Goal: Task Accomplishment & Management: Manage account settings

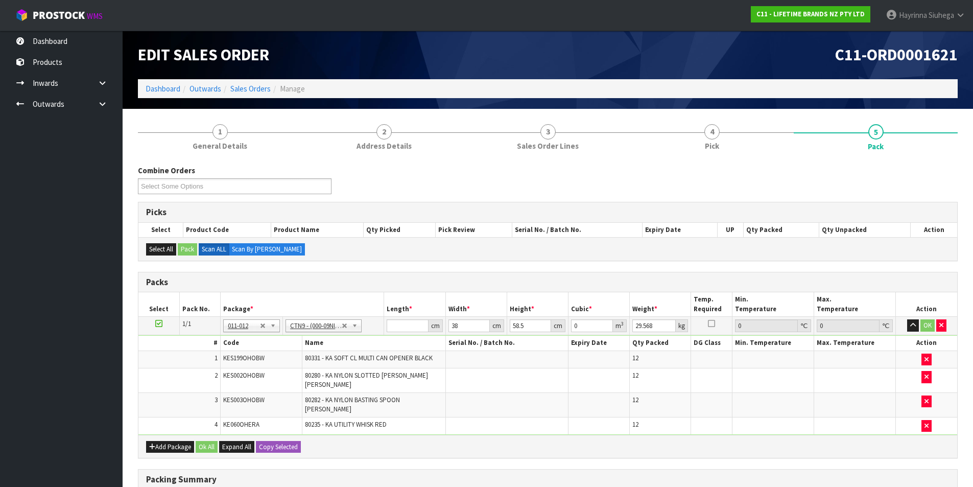
scroll to position [132, 0]
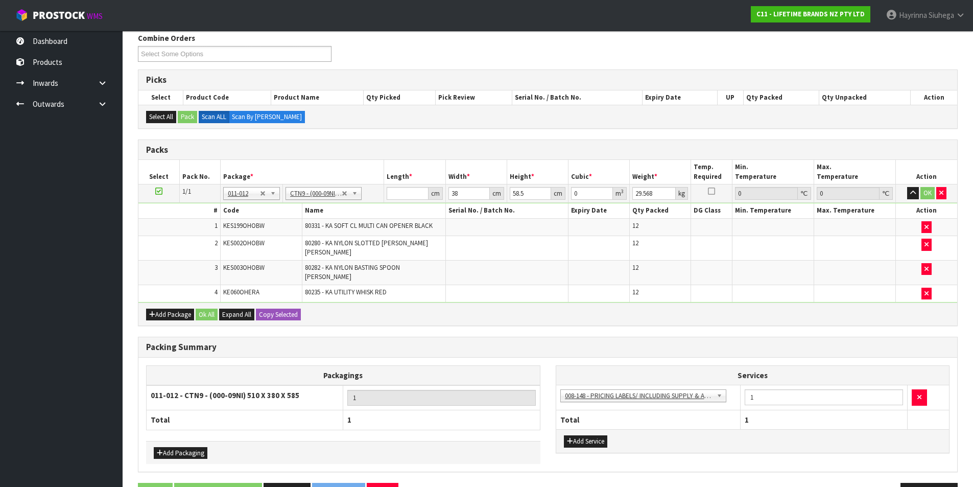
type input "5"
type input "0.011115"
type input "52"
type input "0.115596"
type input "52"
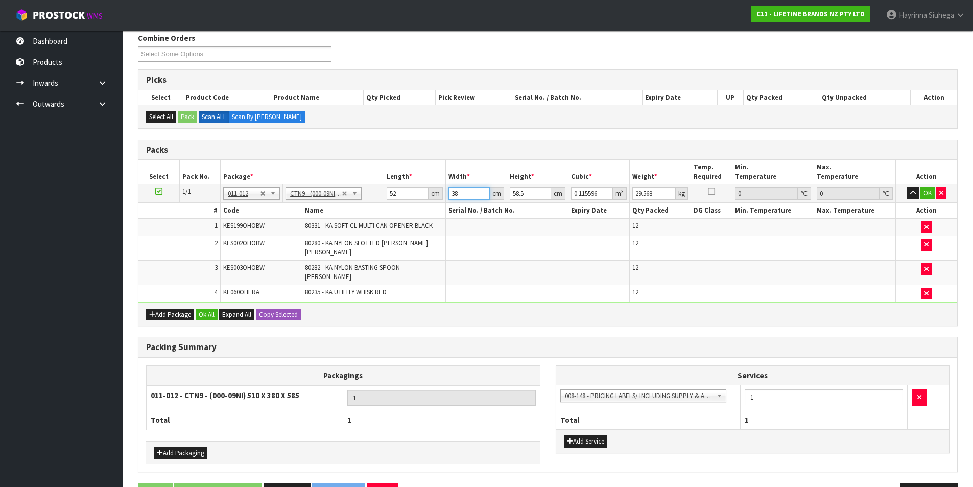
type input "4"
type input "0.012168"
type input "41"
type input "0.124722"
type input "41"
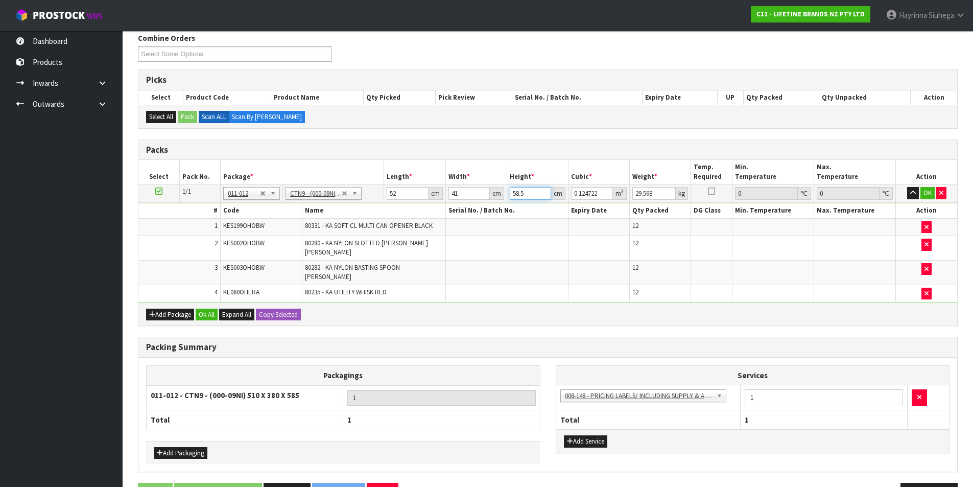
type input "5"
type input "0.01066"
type input "54"
type input "0.115128"
type input "54"
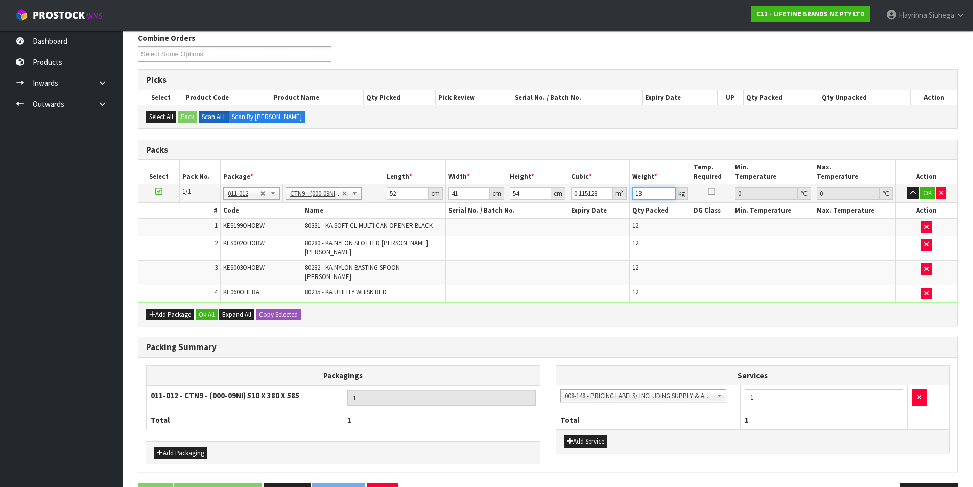
type input "13"
click button "OK" at bounding box center [928, 193] width 14 height 12
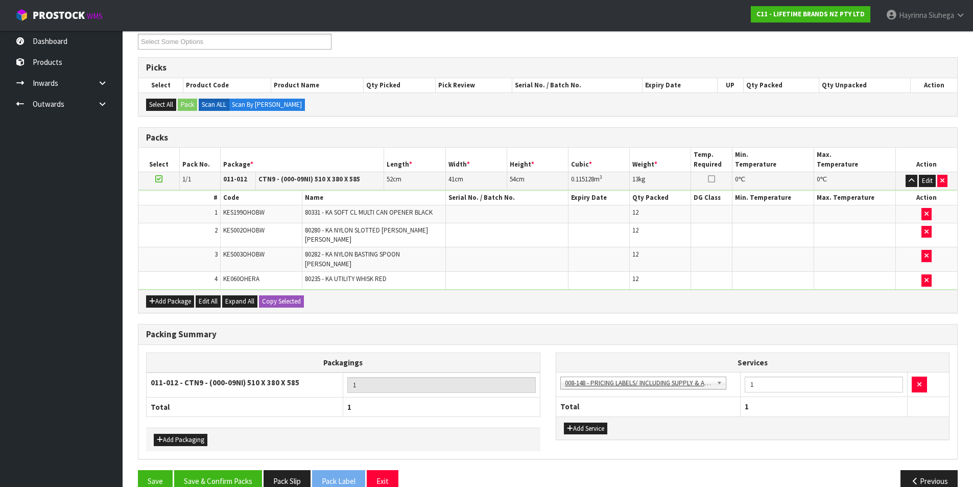
scroll to position [151, 0]
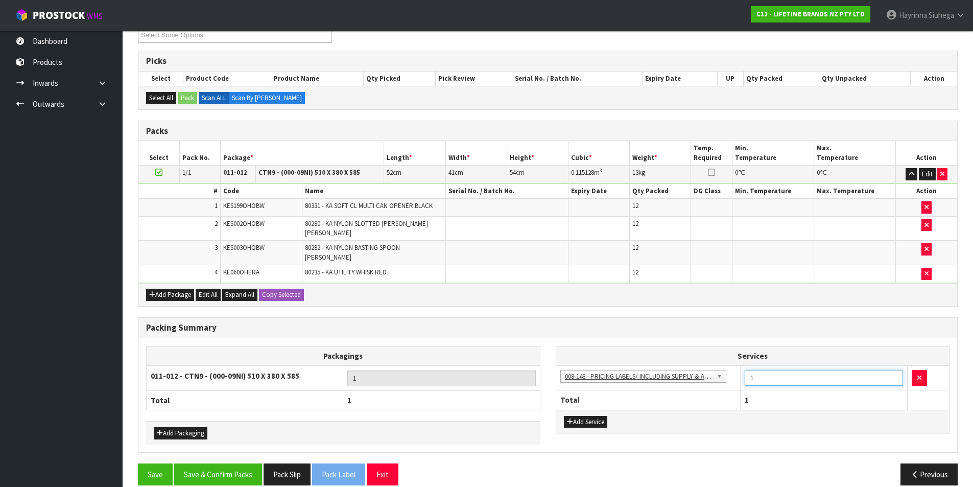
click at [741, 367] on td "1" at bounding box center [824, 377] width 167 height 25
type input "36"
click at [226, 466] on button "Save & Confirm Packs" at bounding box center [218, 474] width 88 height 22
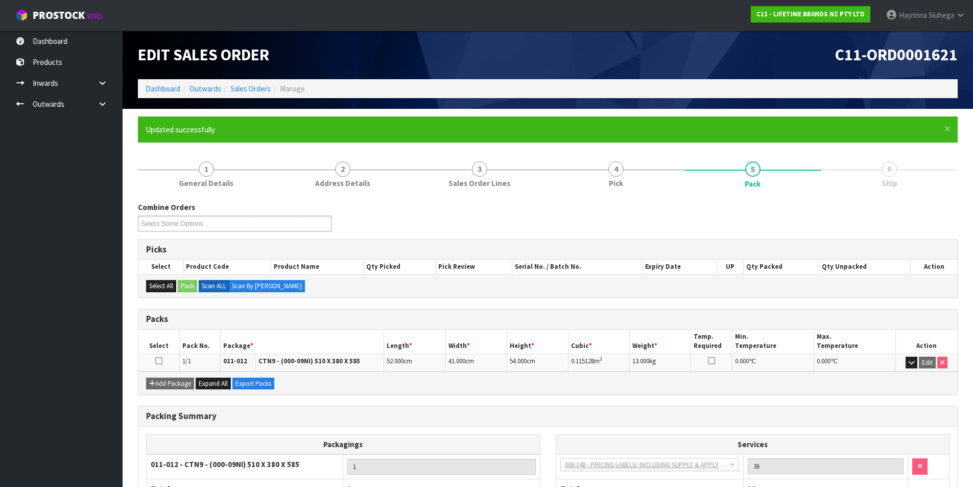
scroll to position [79, 0]
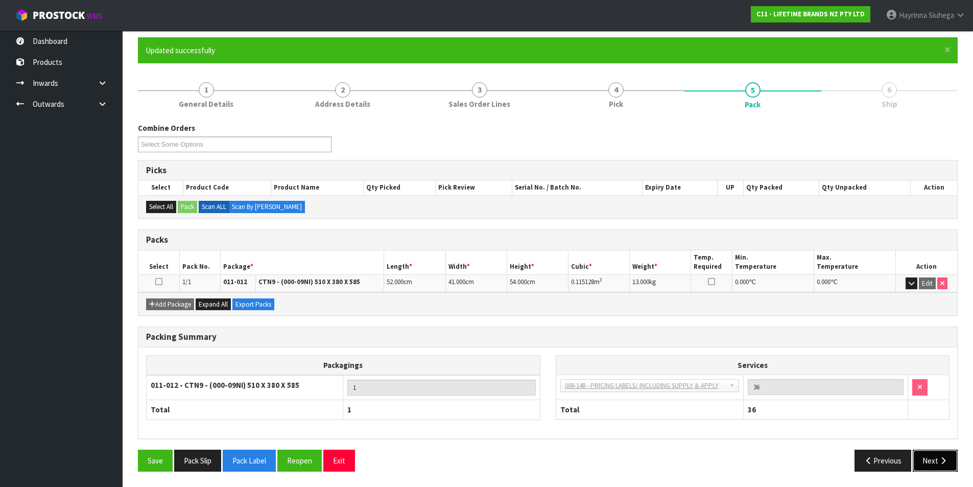
click at [943, 458] on icon "button" at bounding box center [944, 461] width 10 height 8
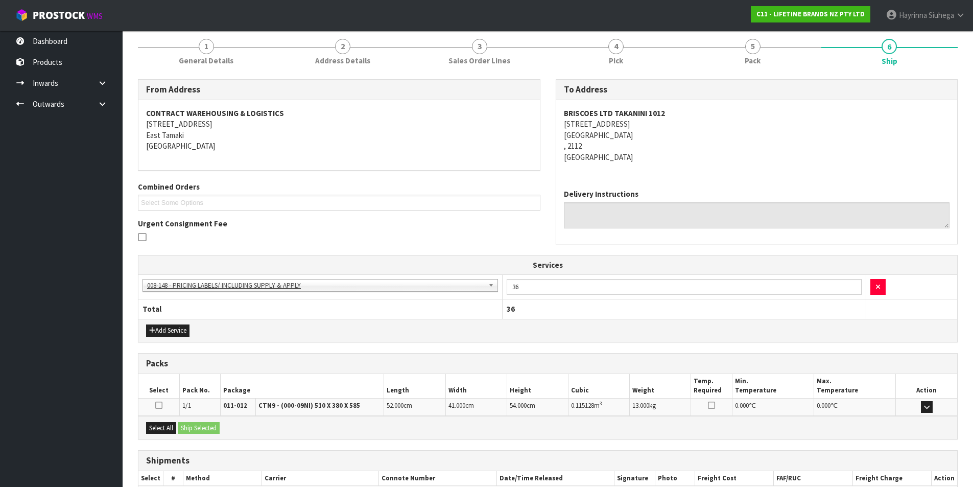
scroll to position [185, 0]
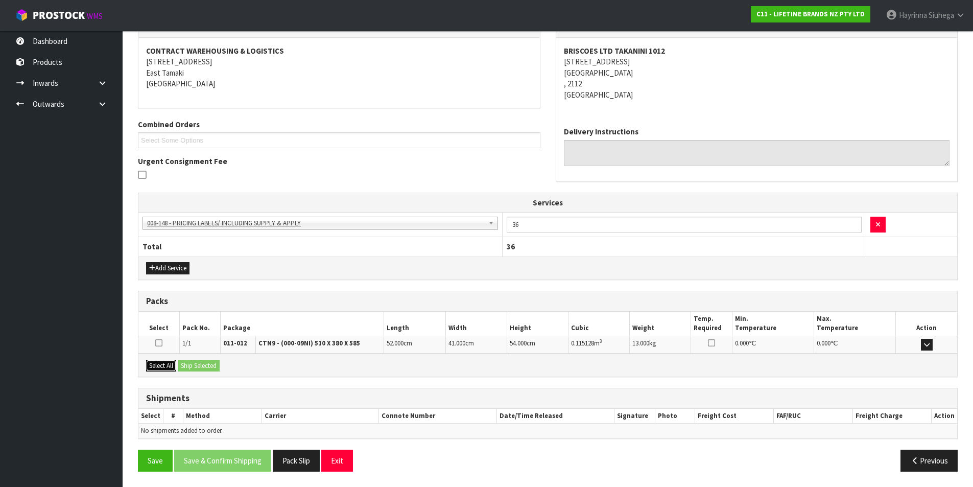
click at [155, 362] on button "Select All" at bounding box center [161, 366] width 30 height 12
click at [191, 361] on button "Ship Selected" at bounding box center [199, 366] width 42 height 12
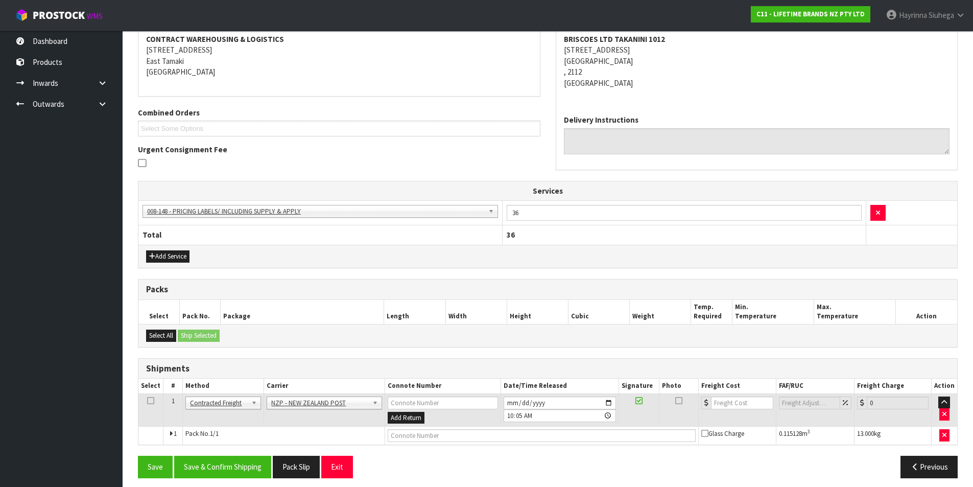
scroll to position [203, 0]
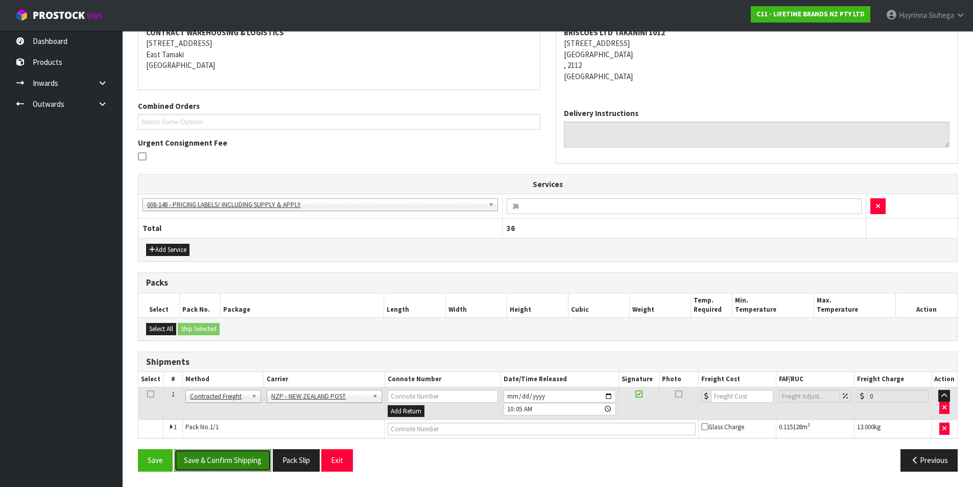
click at [237, 460] on button "Save & Confirm Shipping" at bounding box center [222, 460] width 97 height 22
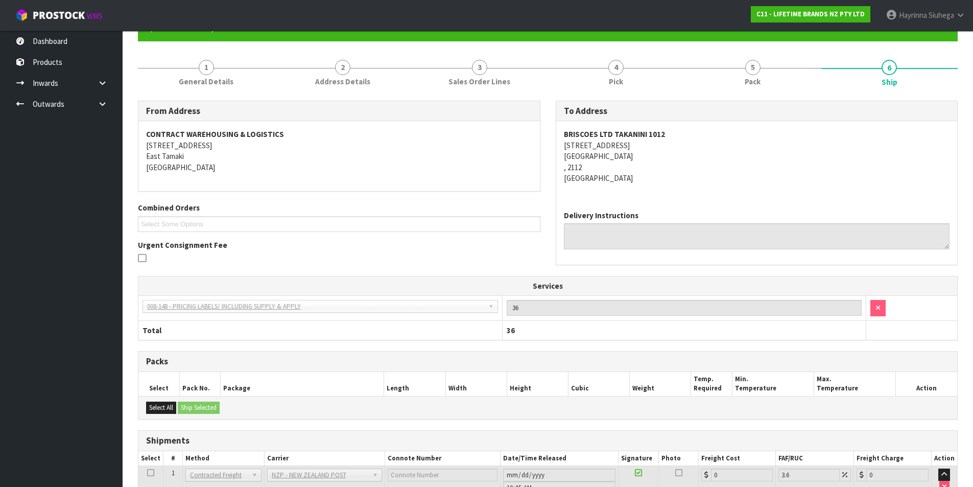
scroll to position [189, 0]
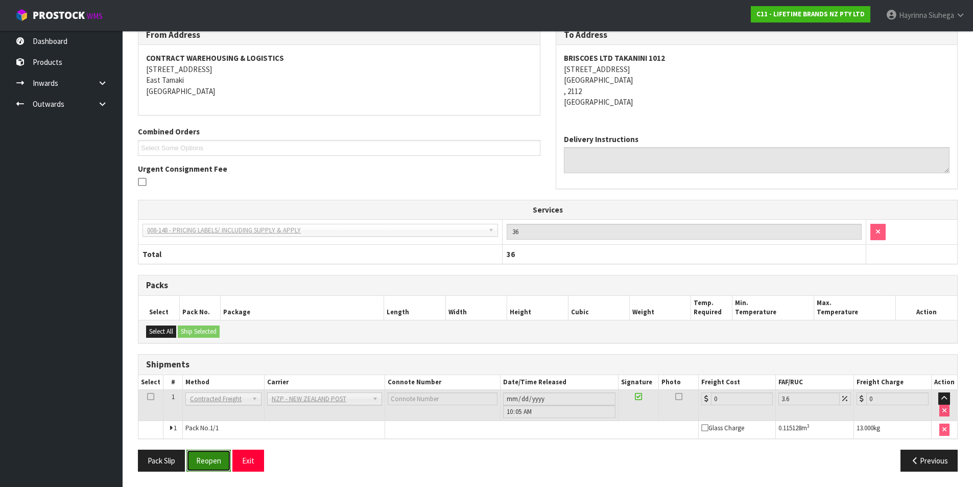
click at [199, 460] on button "Reopen" at bounding box center [209, 461] width 44 height 22
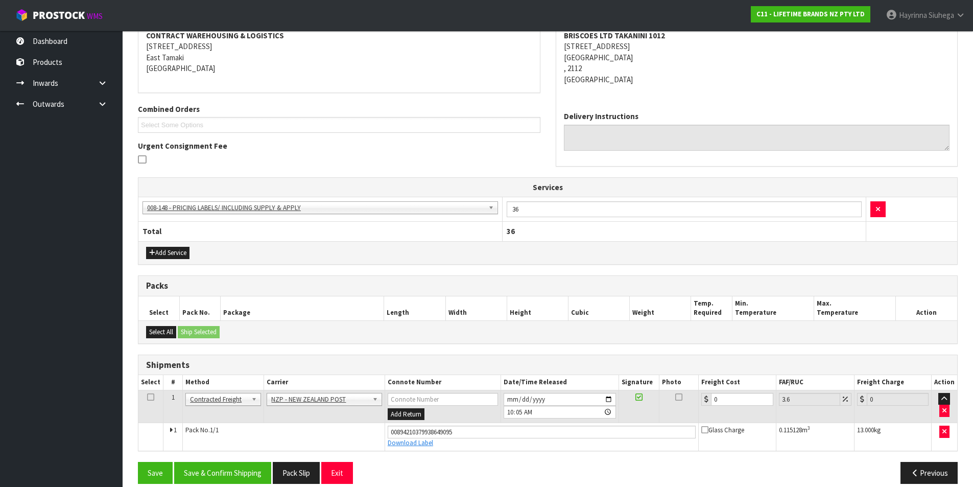
scroll to position [213, 0]
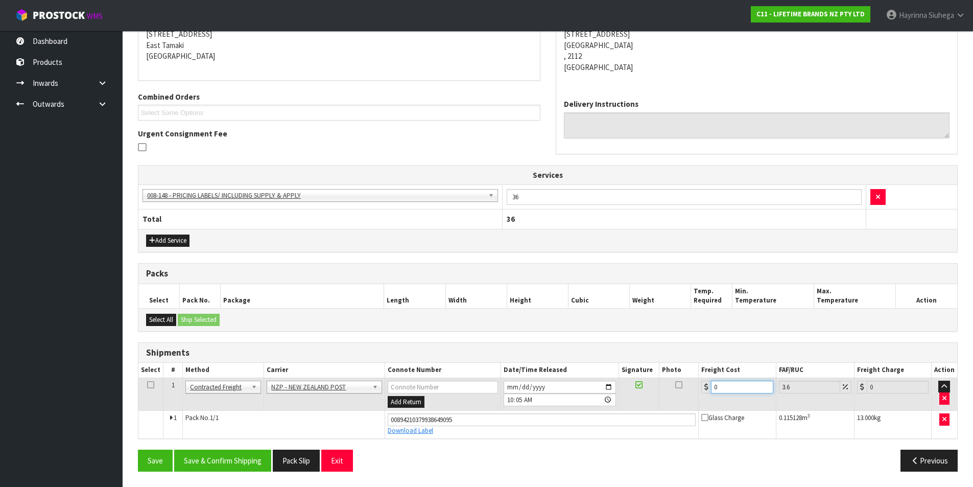
drag, startPoint x: 729, startPoint y: 386, endPoint x: 646, endPoint y: 384, distance: 82.8
click at [648, 386] on tr "1 Client Local Pickup Customer Local Pickup Company Freight Contracted Freight …" at bounding box center [547, 394] width 819 height 33
type input "4"
type input "4.14"
type input "4.3"
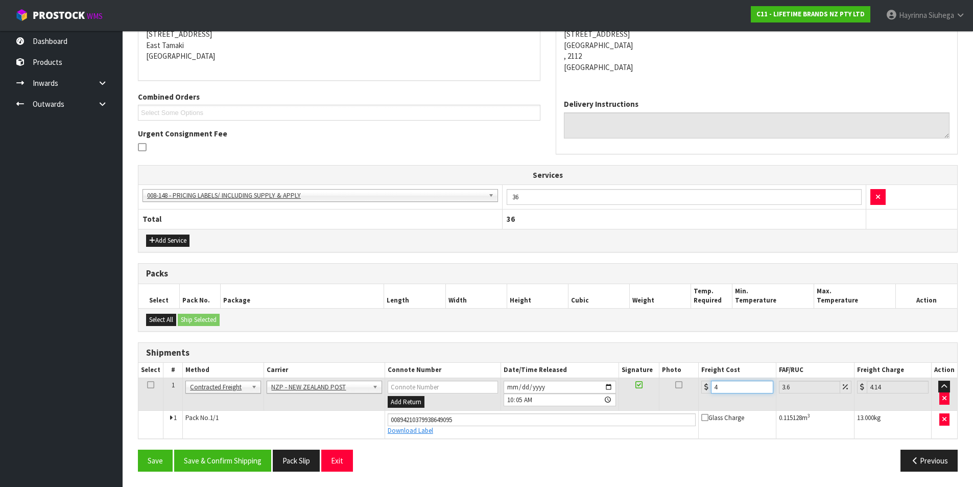
type input "4.45"
type input "4.33"
type input "4.49"
type input "4.33"
click at [138, 450] on button "Save" at bounding box center [155, 461] width 35 height 22
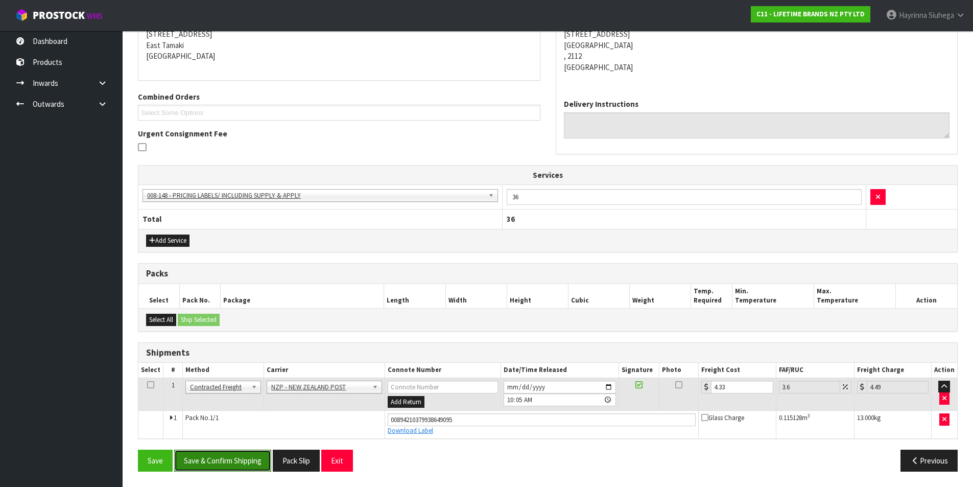
click at [230, 454] on button "Save & Confirm Shipping" at bounding box center [222, 461] width 97 height 22
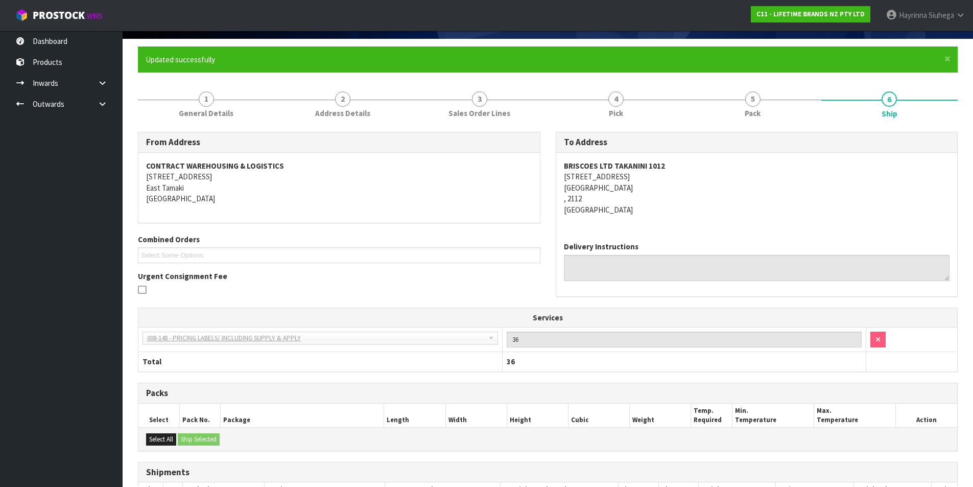
scroll to position [0, 0]
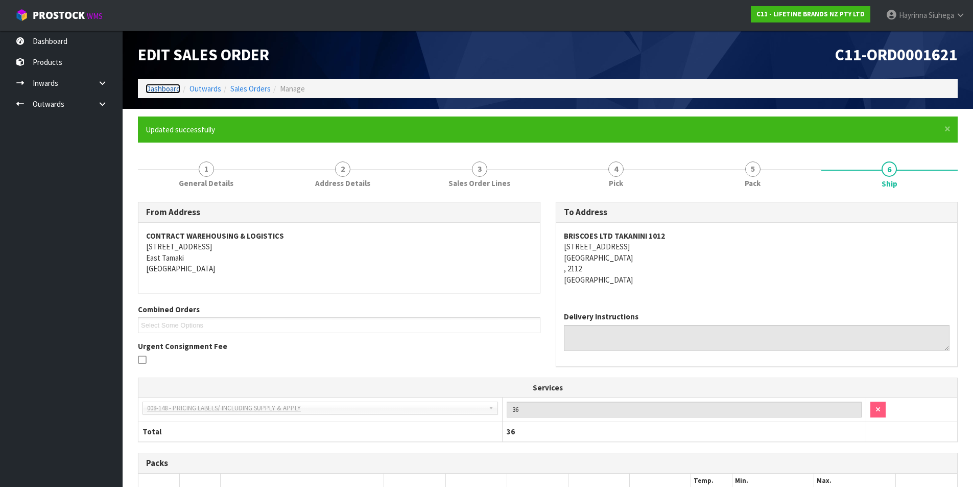
click at [168, 93] on link "Dashboard" at bounding box center [163, 89] width 35 height 10
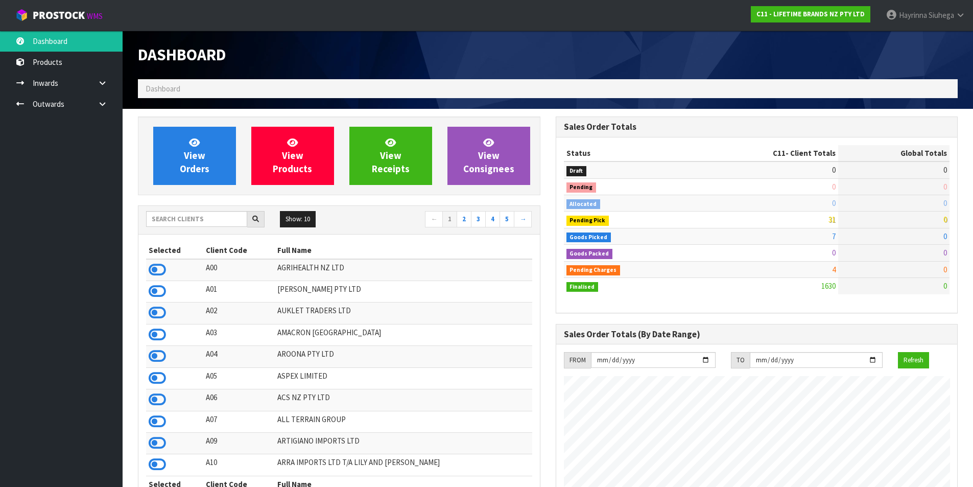
scroll to position [774, 417]
click at [190, 130] on link "View Orders" at bounding box center [194, 156] width 83 height 58
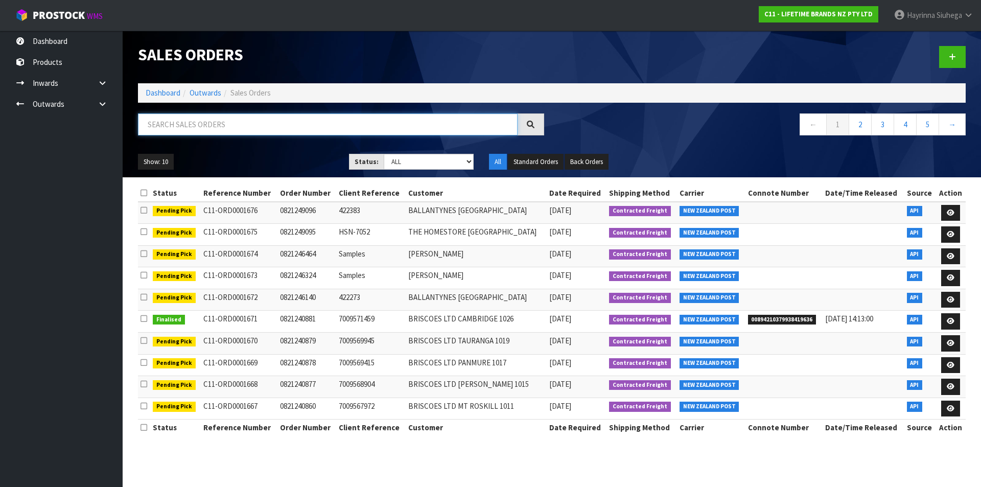
click at [231, 123] on input "text" at bounding box center [328, 124] width 380 height 22
click at [180, 91] on link "Dashboard" at bounding box center [163, 93] width 35 height 10
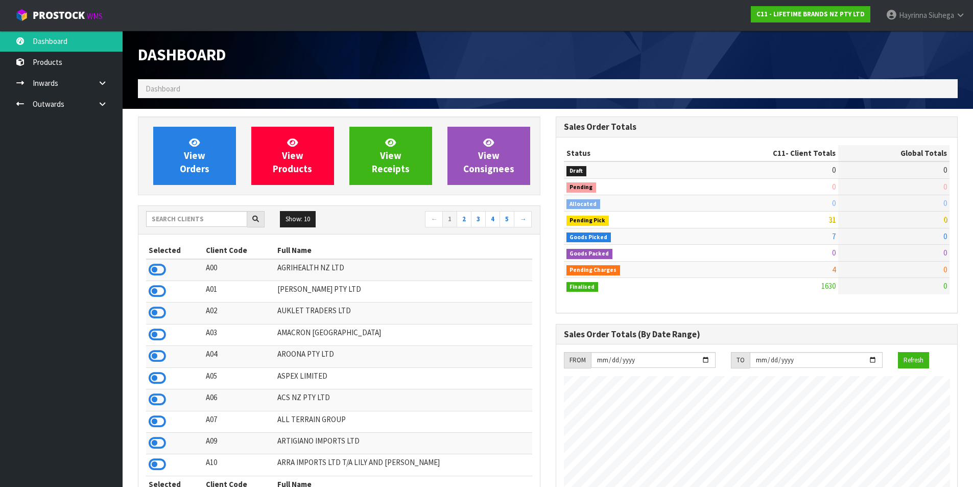
scroll to position [774, 417]
click at [206, 216] on input "text" at bounding box center [196, 219] width 101 height 16
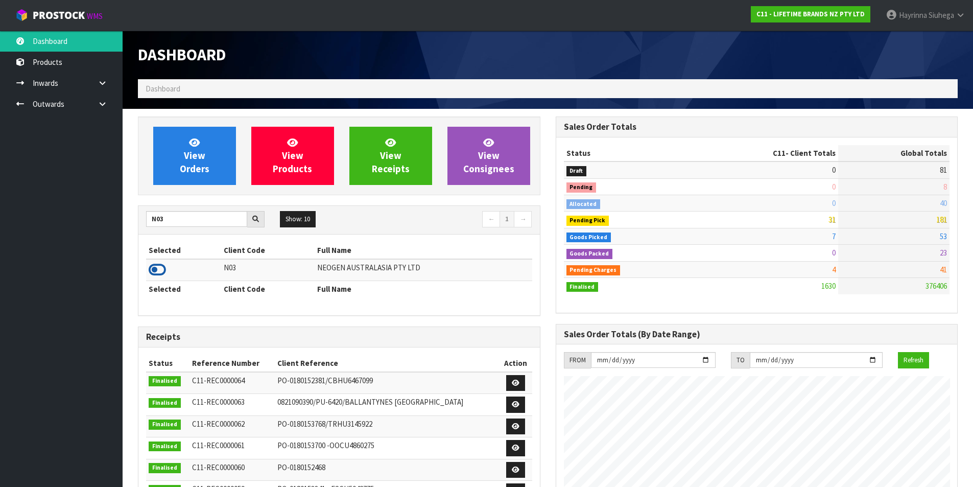
click at [154, 266] on icon at bounding box center [157, 269] width 17 height 15
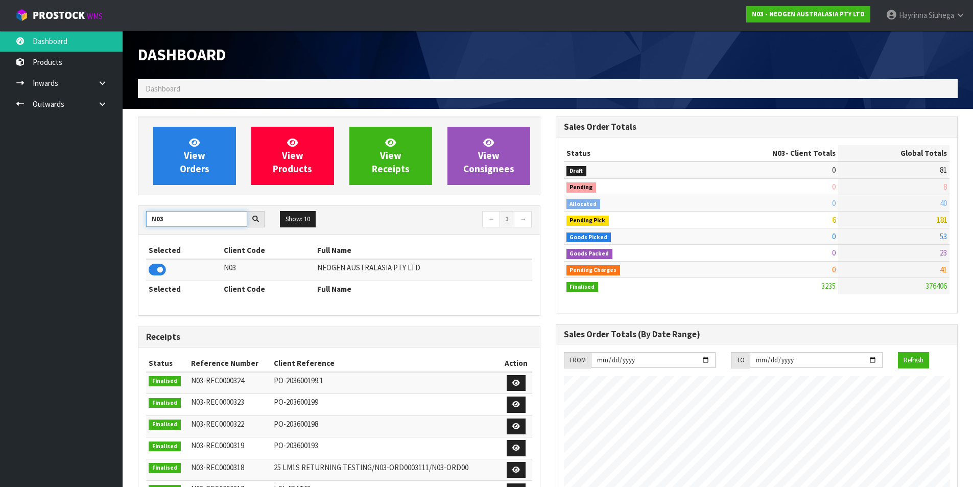
drag, startPoint x: 175, startPoint y: 219, endPoint x: 48, endPoint y: 235, distance: 128.2
click at [48, 239] on body "Toggle navigation ProStock WMS N03 - NEOGEN AUSTRALASIA PTY LTD [PERSON_NAME] L…" at bounding box center [486, 243] width 973 height 487
type input "N04"
click at [157, 275] on icon at bounding box center [157, 269] width 17 height 15
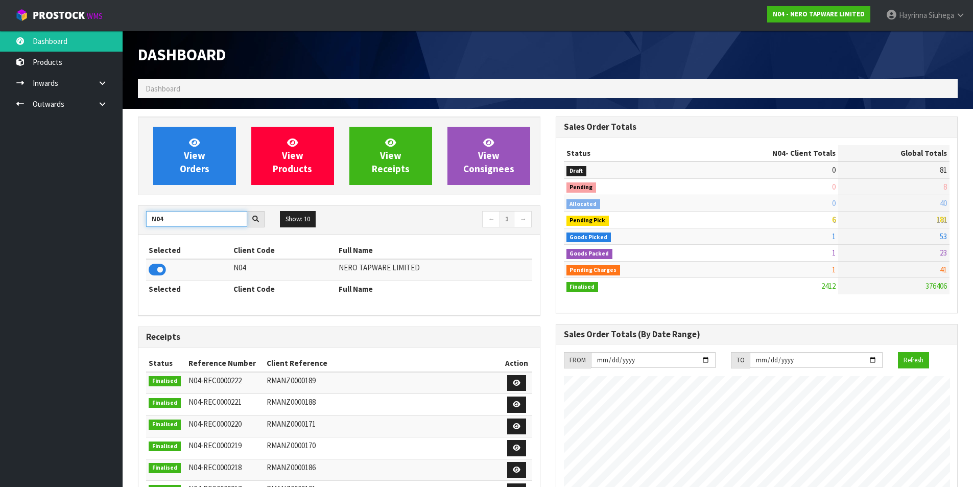
drag, startPoint x: 167, startPoint y: 218, endPoint x: 87, endPoint y: 225, distance: 80.6
click at [87, 225] on body "Toggle navigation ProStock WMS N04 - NERO TAPWARE LIMITED [PERSON_NAME] Logout …" at bounding box center [486, 243] width 973 height 487
click at [156, 269] on icon at bounding box center [157, 269] width 17 height 15
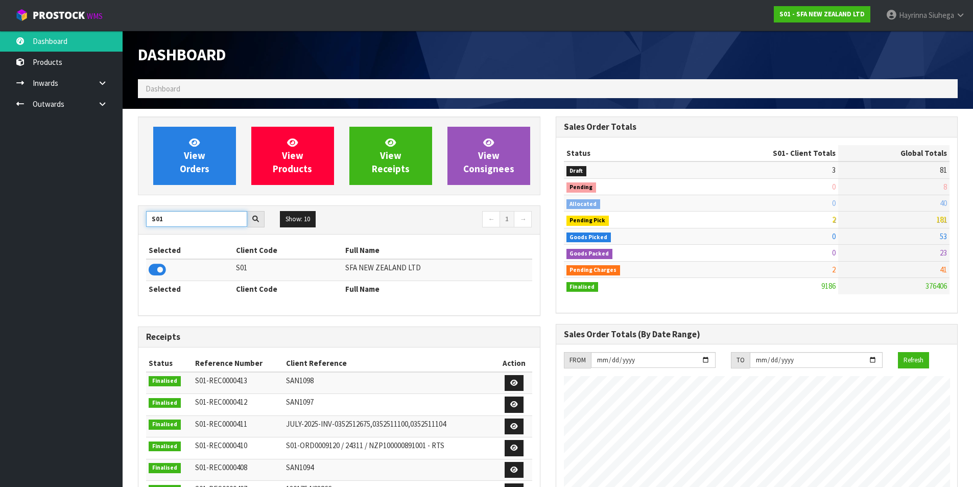
drag, startPoint x: 183, startPoint y: 226, endPoint x: 0, endPoint y: 225, distance: 182.9
click at [0, 225] on body "Toggle navigation ProStock WMS S01 - SFA NEW ZEALAND LTD [PERSON_NAME] Logout D…" at bounding box center [486, 243] width 973 height 487
click at [151, 267] on icon at bounding box center [157, 269] width 17 height 15
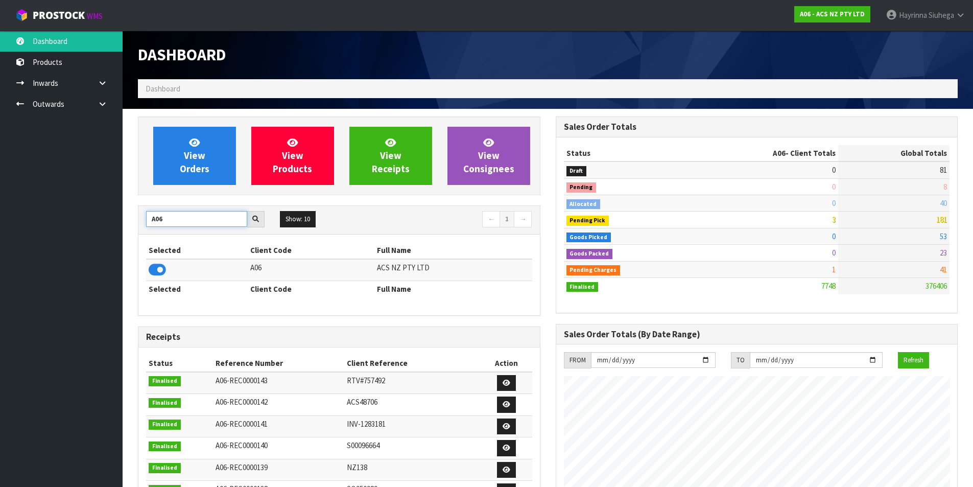
drag, startPoint x: 182, startPoint y: 218, endPoint x: 7, endPoint y: 234, distance: 175.4
click at [9, 234] on body "Toggle navigation ProStock WMS A06 - ACS NZ PTY LTD [PERSON_NAME] Logout Dashbo…" at bounding box center [486, 243] width 973 height 487
type input "N"
type input "C11"
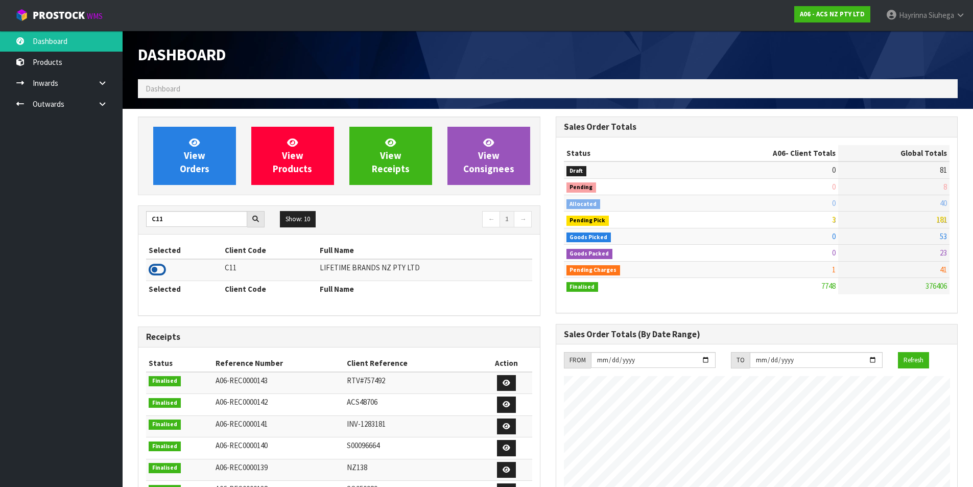
click at [151, 273] on icon at bounding box center [157, 269] width 17 height 15
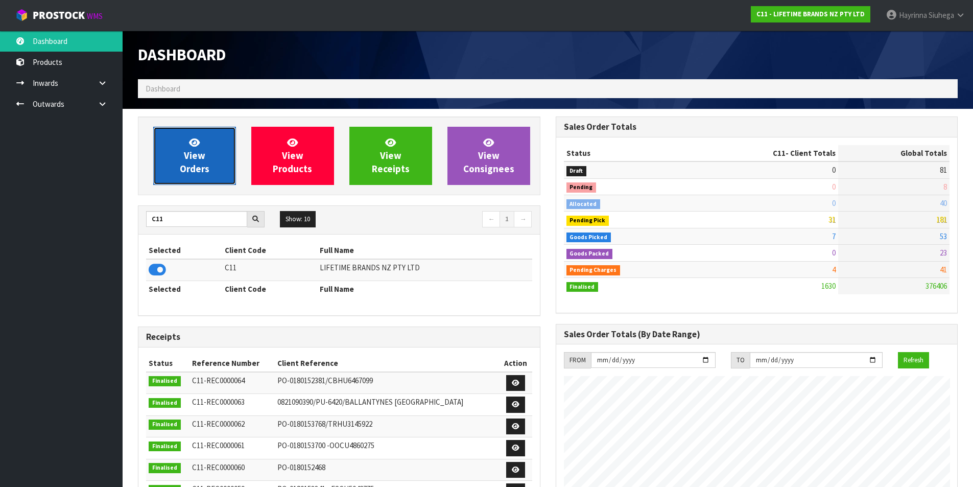
click at [203, 151] on span "View Orders" at bounding box center [195, 155] width 30 height 38
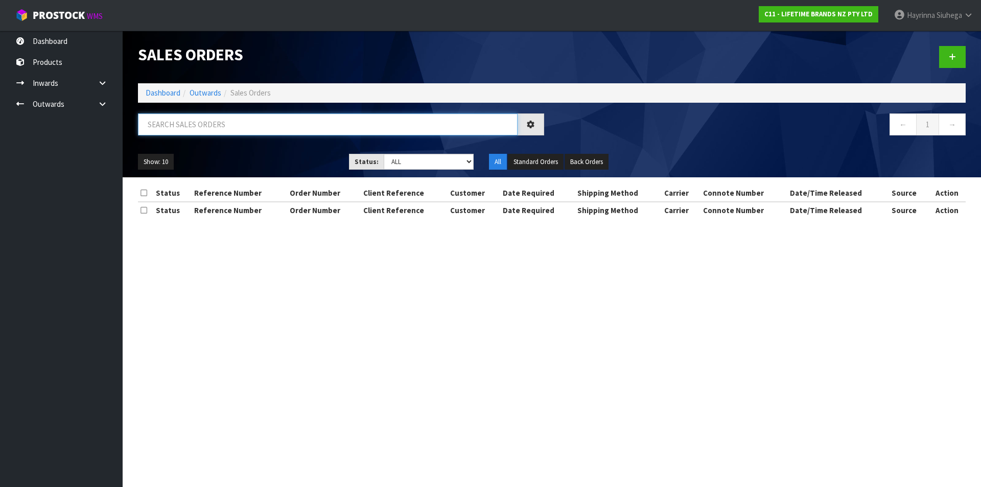
click at [215, 129] on input "text" at bounding box center [328, 124] width 380 height 22
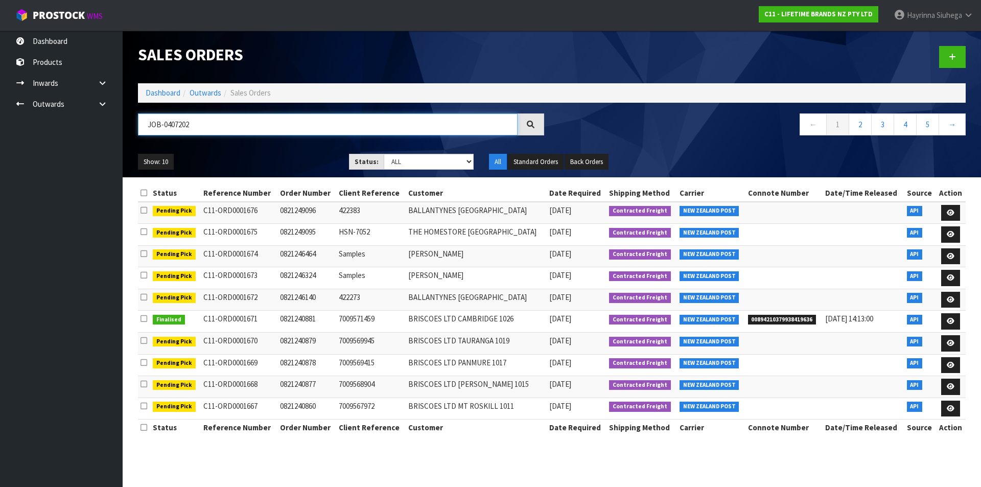
type input "JOB-0407202"
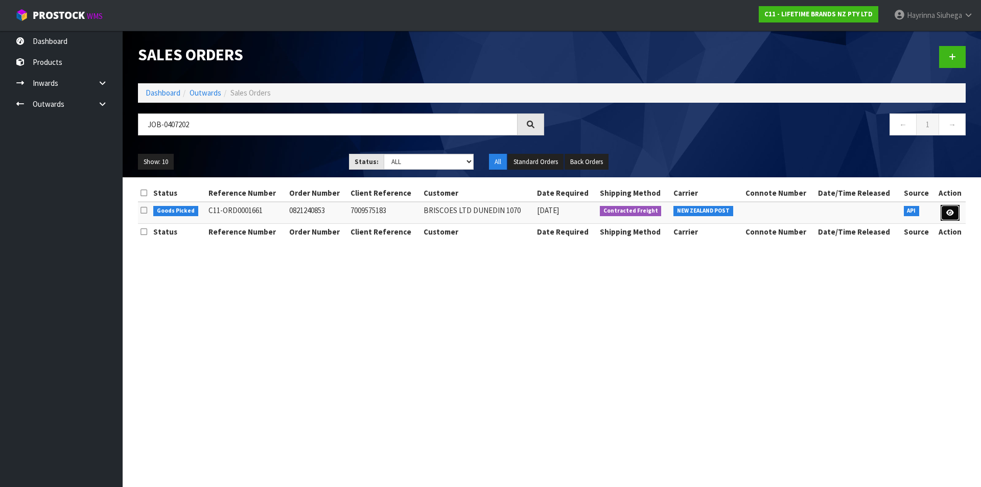
click at [952, 211] on icon at bounding box center [950, 213] width 8 height 7
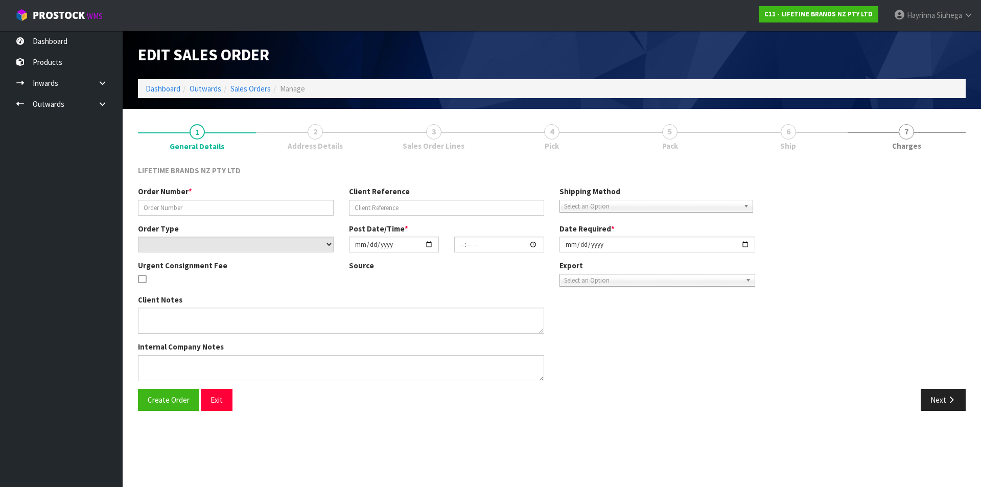
type input "0821240853"
type input "7009575183"
select select "number:0"
type input "[DATE]"
type input "16:08:14.000"
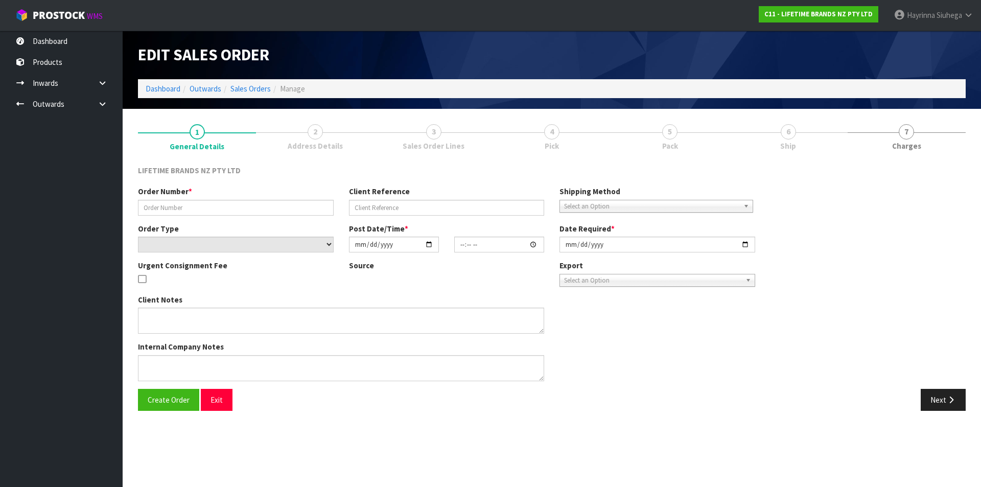
type input "[DATE]"
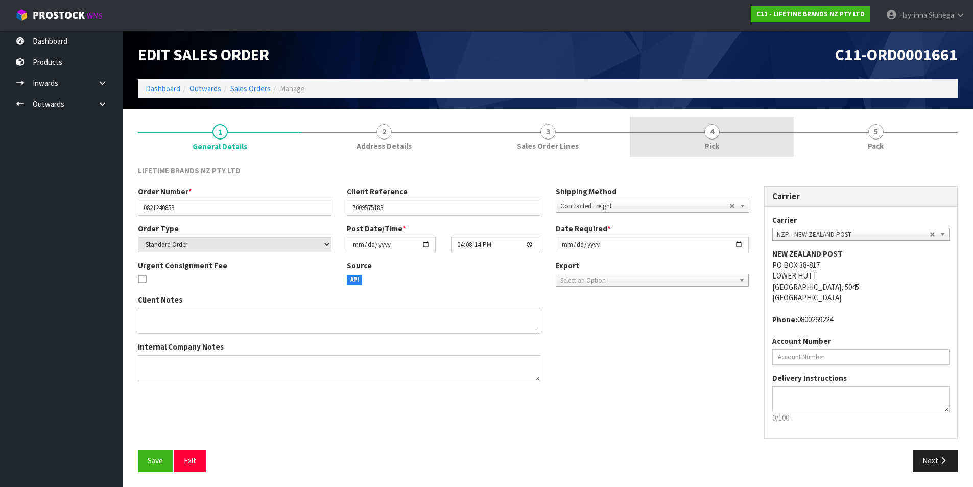
click at [752, 146] on link "4 Pick" at bounding box center [712, 137] width 164 height 40
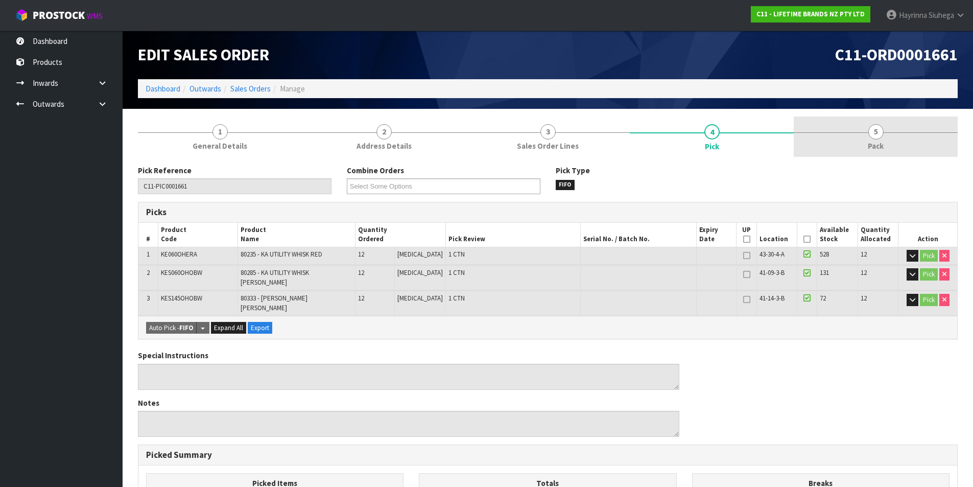
click at [876, 128] on span "5" at bounding box center [876, 131] width 15 height 15
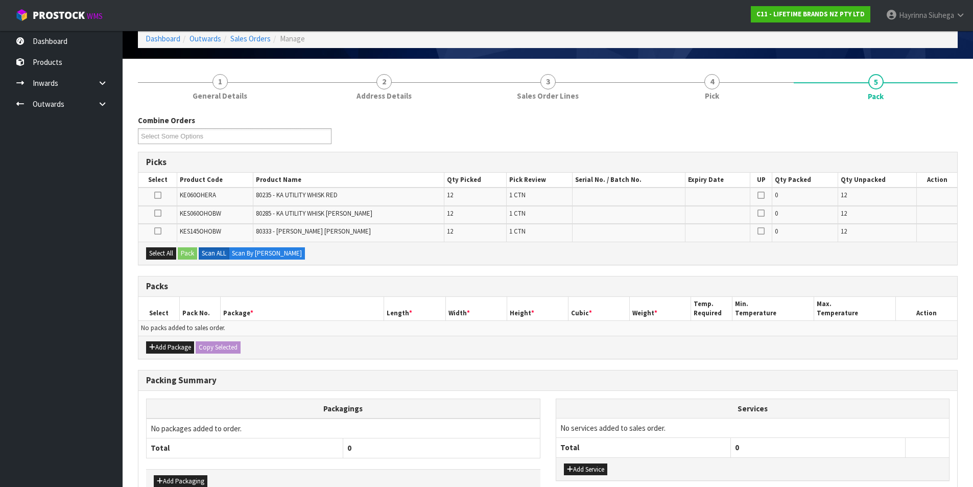
scroll to position [111, 0]
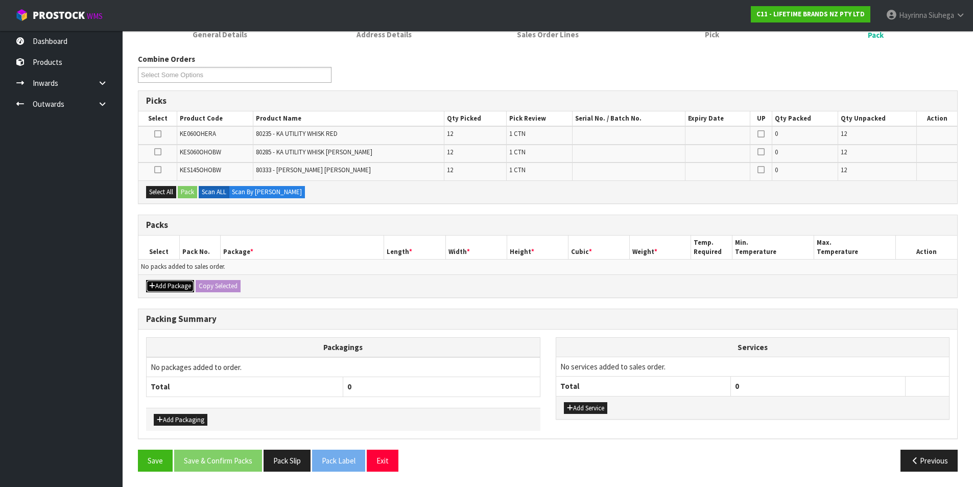
click at [179, 284] on button "Add Package" at bounding box center [170, 286] width 48 height 12
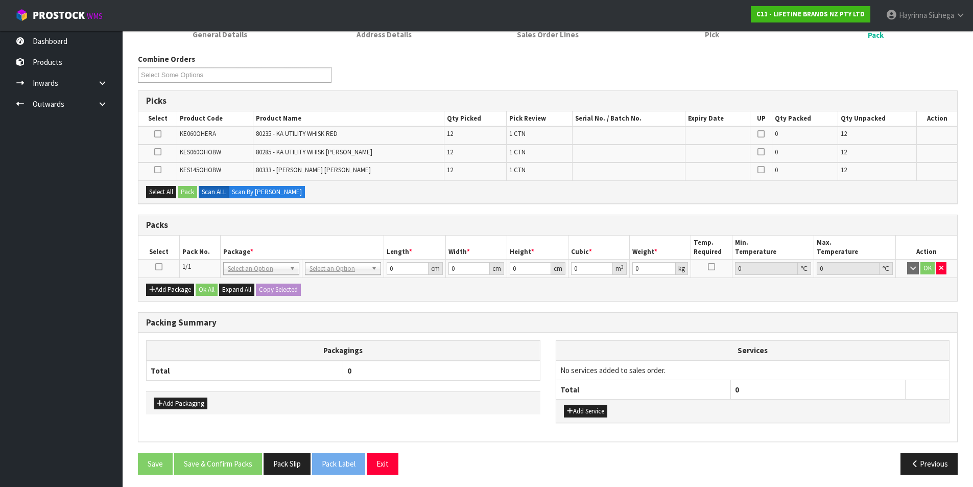
click at [156, 267] on icon at bounding box center [158, 267] width 7 height 1
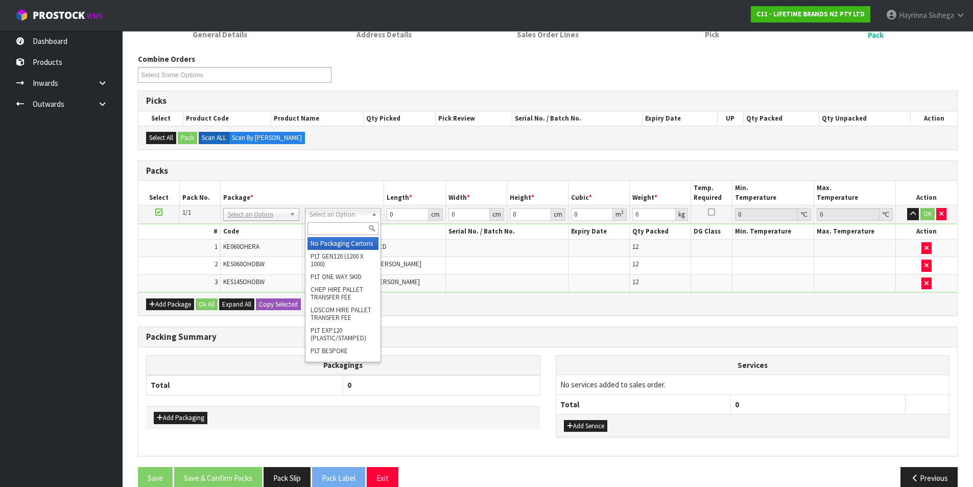
click at [341, 225] on input "text" at bounding box center [343, 228] width 71 height 13
type input "CTN7"
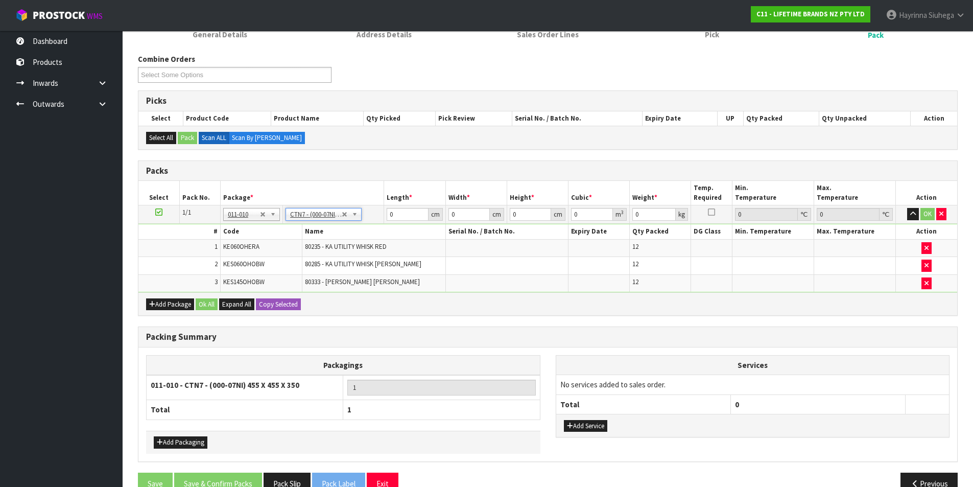
type input "45.5"
type input "35"
type input "0.072459"
type input "22.824"
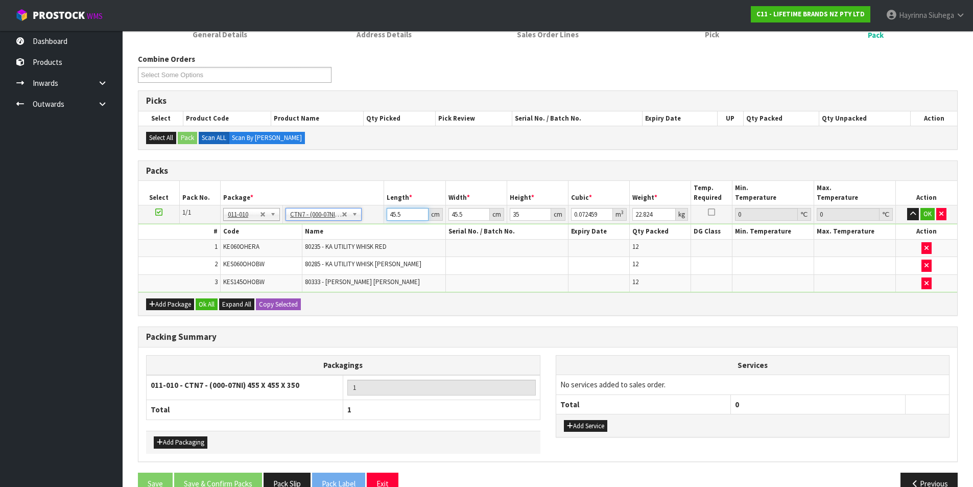
click at [398, 213] on input "45.5" at bounding box center [407, 214] width 41 height 13
type input "4"
type input "0.00637"
type input "47"
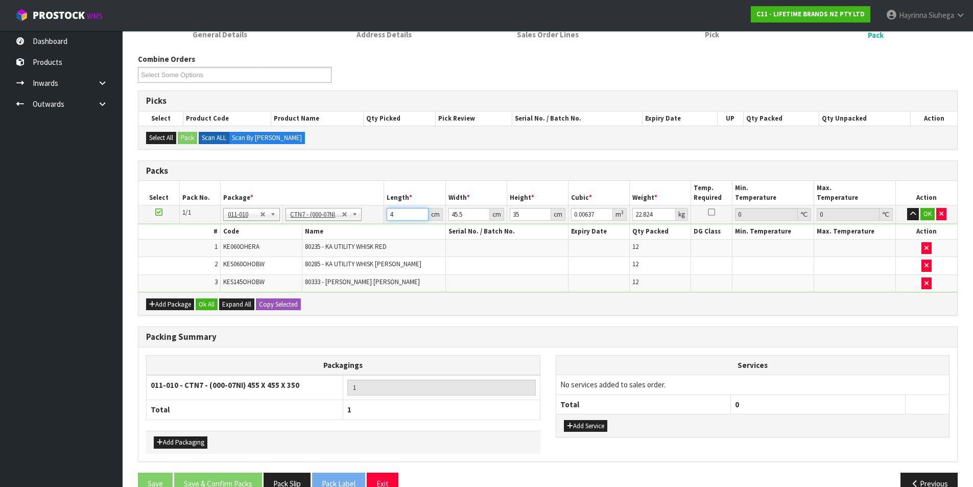
type input "0.074847"
type input "47"
type input "4"
type input "0.00658"
type input "47"
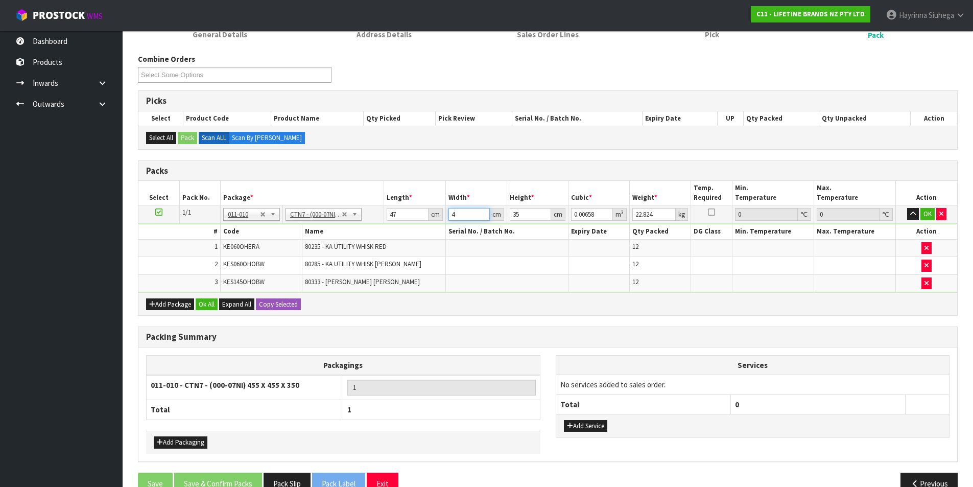
type input "0.077315"
type input "47"
type input "3"
type input "0.006627"
type input "37"
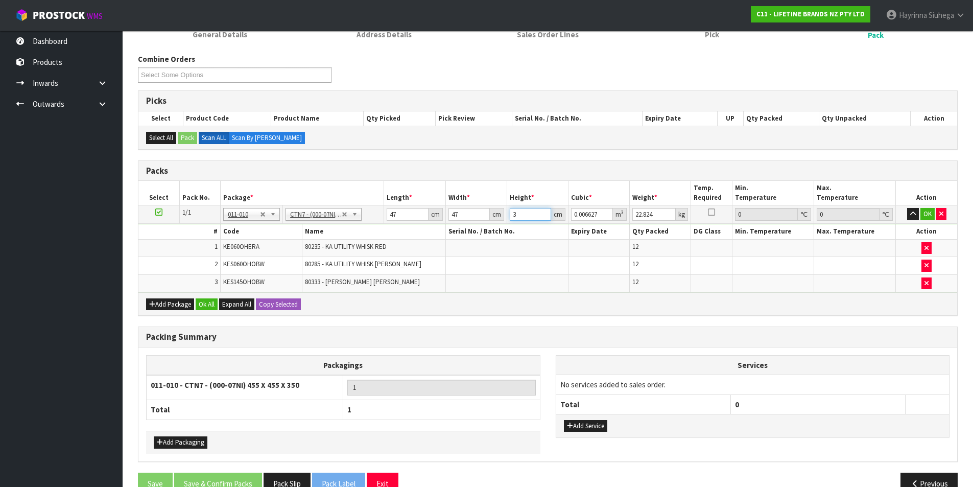
type input "0.081733"
type input "37"
type input "8"
click button "OK" at bounding box center [928, 214] width 14 height 12
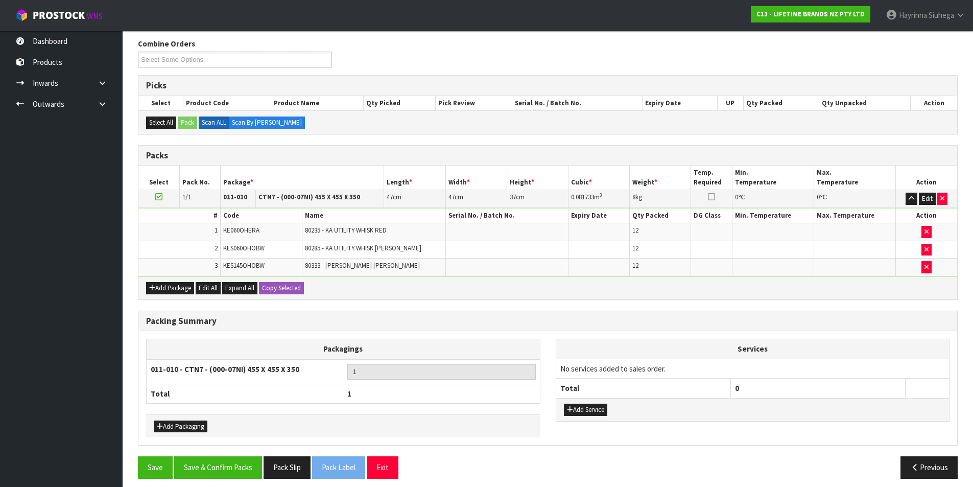
scroll to position [134, 0]
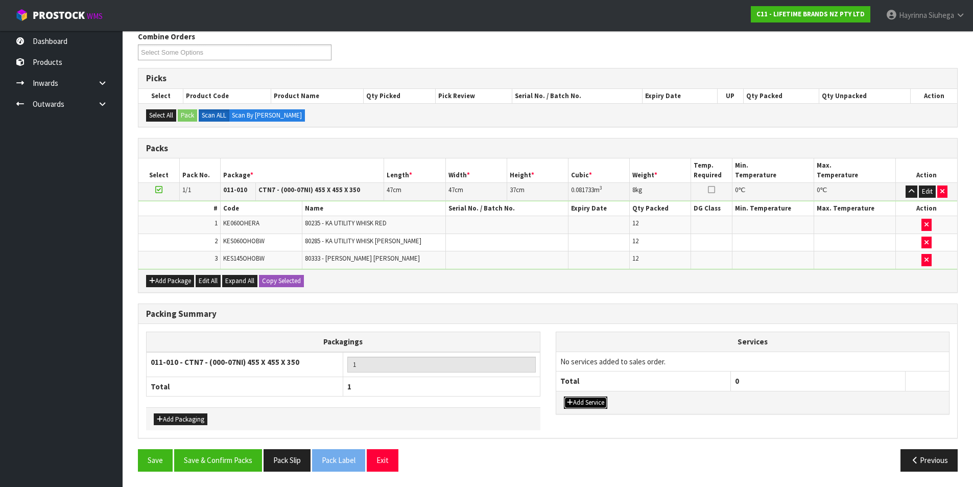
click at [586, 402] on button "Add Service" at bounding box center [585, 403] width 43 height 12
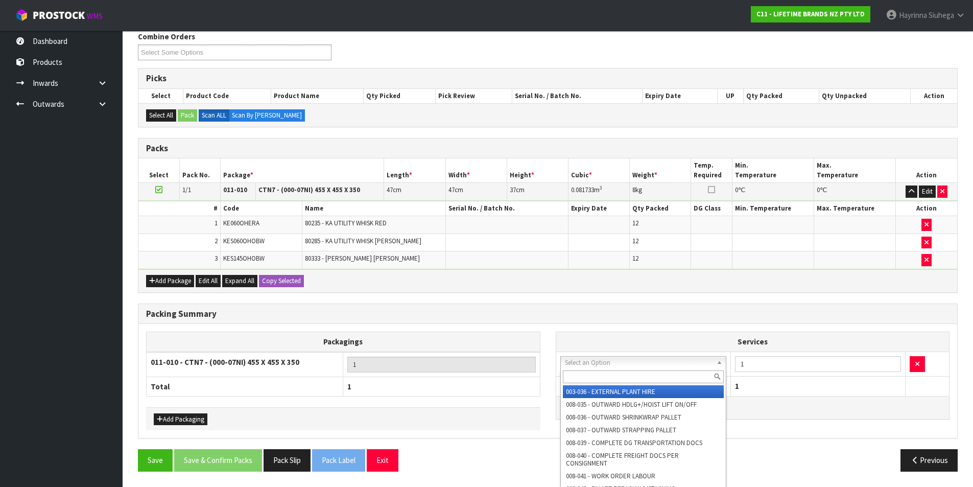
click at [589, 378] on input "text" at bounding box center [643, 376] width 161 height 13
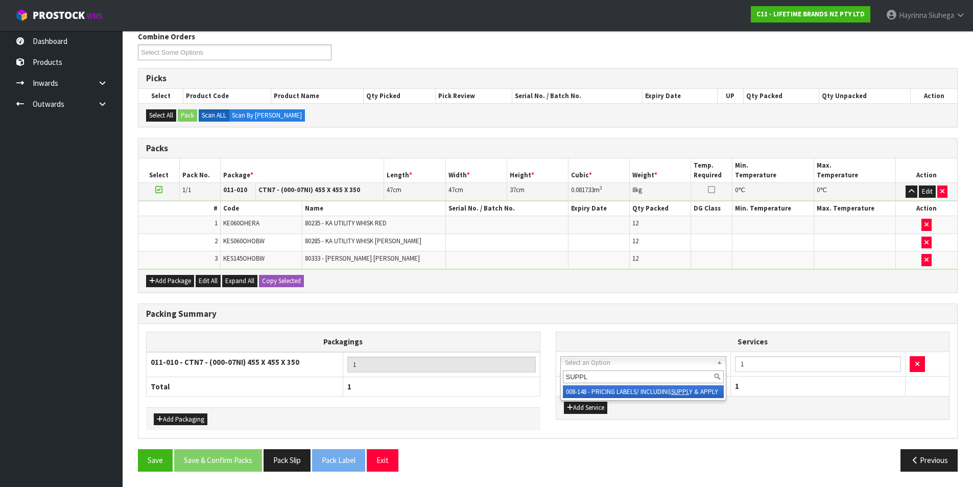
type input "SUPPLY"
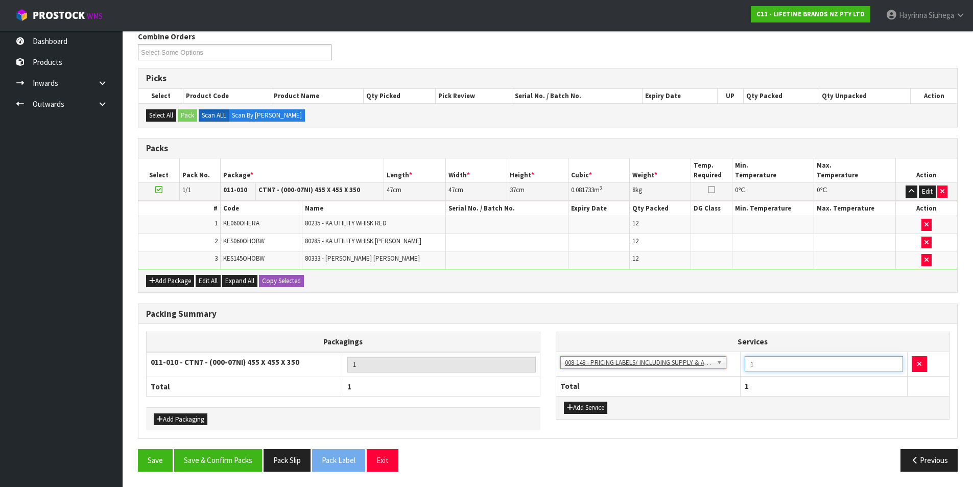
drag, startPoint x: 787, startPoint y: 368, endPoint x: 594, endPoint y: 359, distance: 192.9
click at [594, 359] on tr "003-036 - EXTERNAL PLANT HIRE 008-035 - OUTWARD HDLG+/HOIST LIFT ON/OFF 008-036…" at bounding box center [752, 364] width 393 height 25
type input "36"
click at [234, 461] on button "Save & Confirm Packs" at bounding box center [218, 460] width 88 height 22
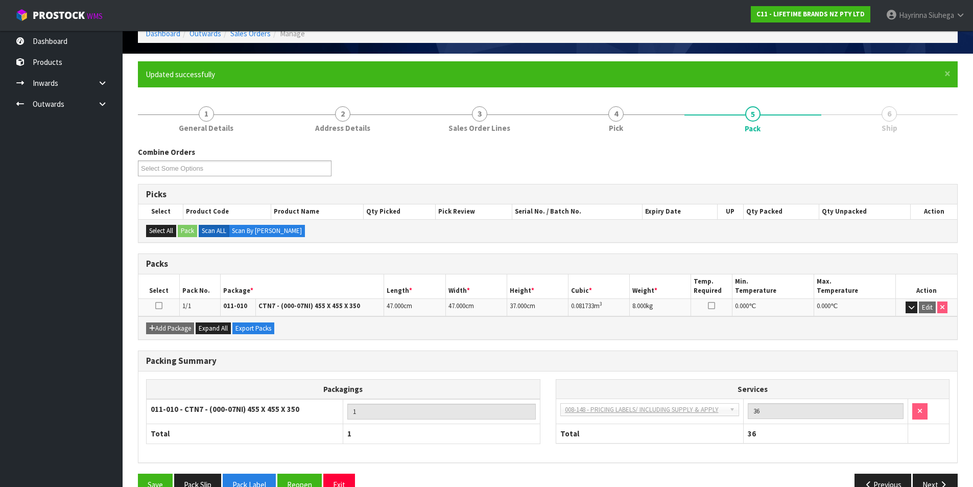
scroll to position [79, 0]
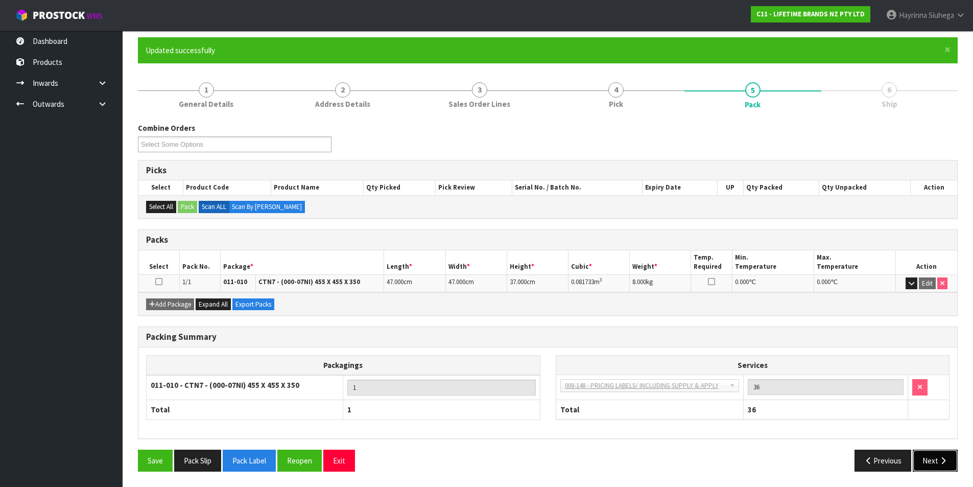
click at [927, 455] on button "Next" at bounding box center [935, 461] width 45 height 22
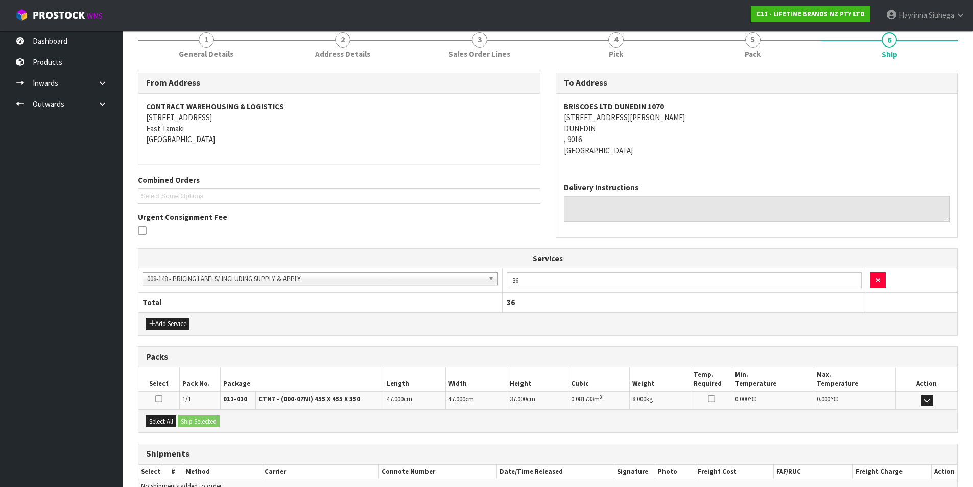
scroll to position [185, 0]
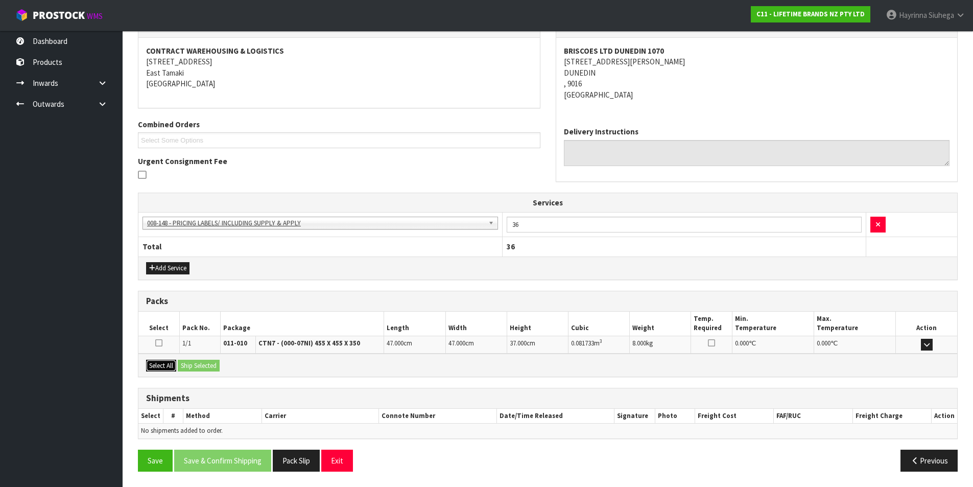
click at [155, 365] on button "Select All" at bounding box center [161, 366] width 30 height 12
click at [187, 364] on button "Ship Selected" at bounding box center [199, 366] width 42 height 12
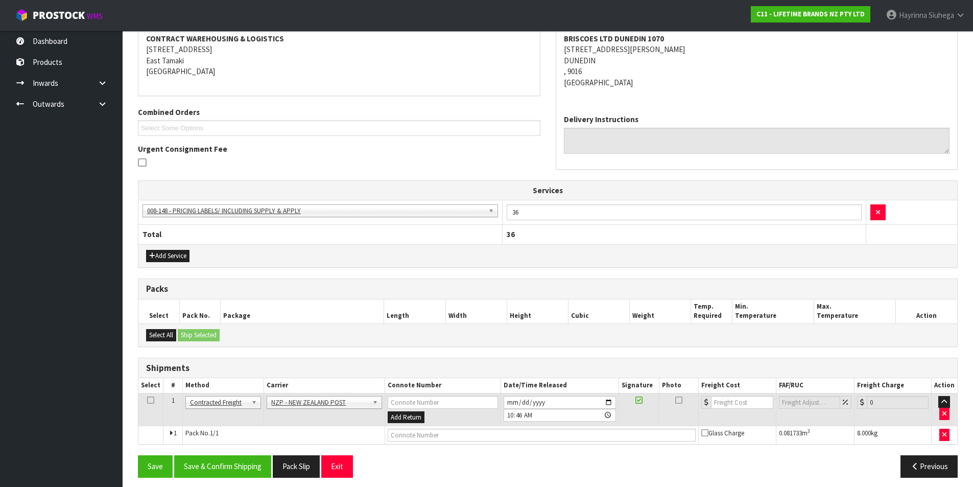
scroll to position [203, 0]
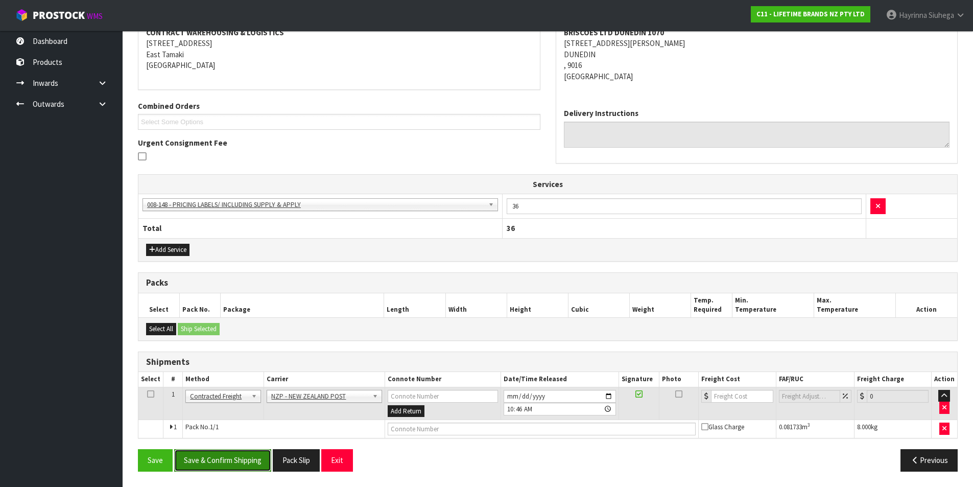
click at [245, 457] on button "Save & Confirm Shipping" at bounding box center [222, 460] width 97 height 22
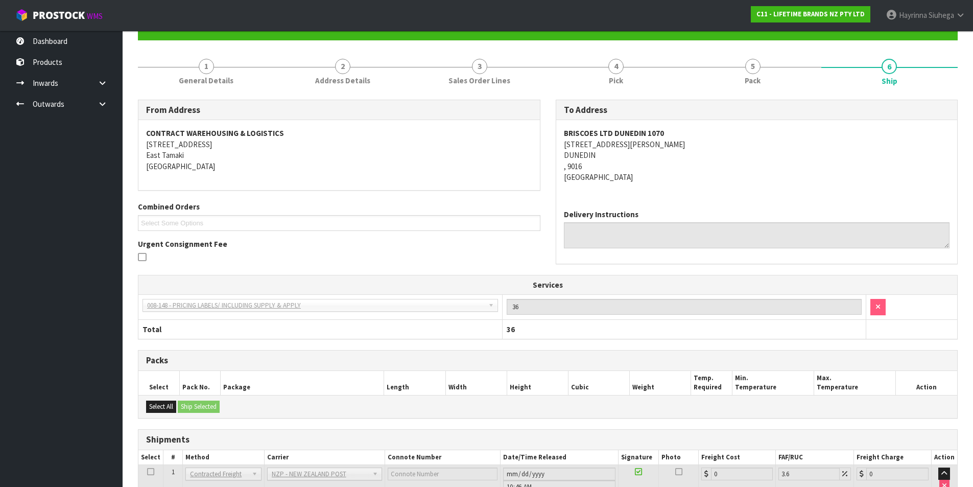
scroll to position [189, 0]
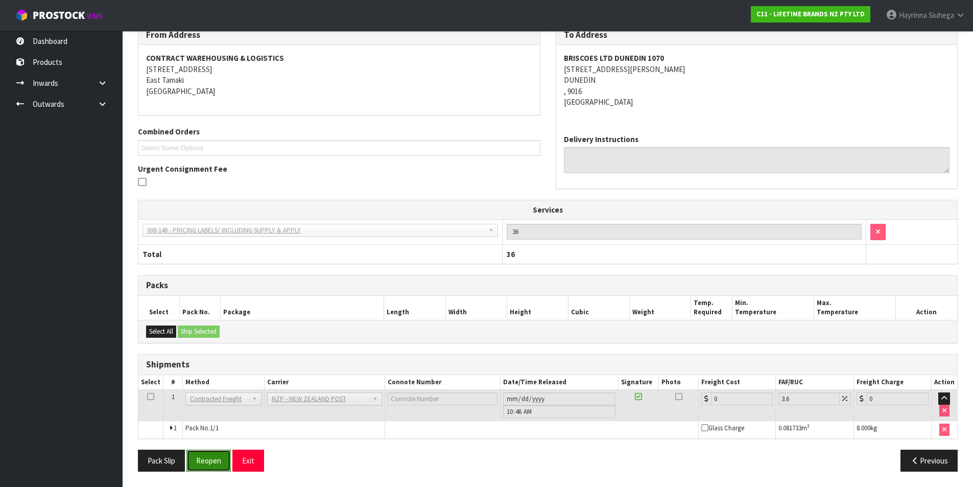
click at [206, 462] on button "Reopen" at bounding box center [209, 461] width 44 height 22
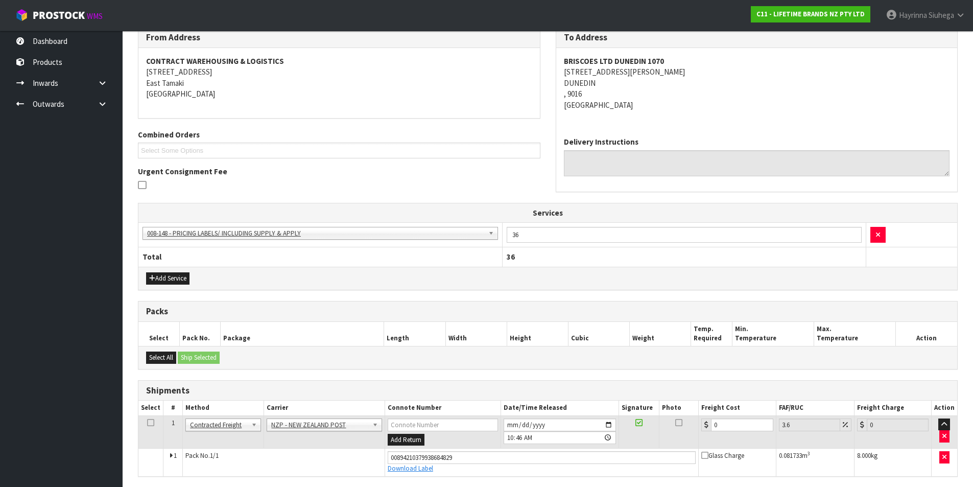
scroll to position [213, 0]
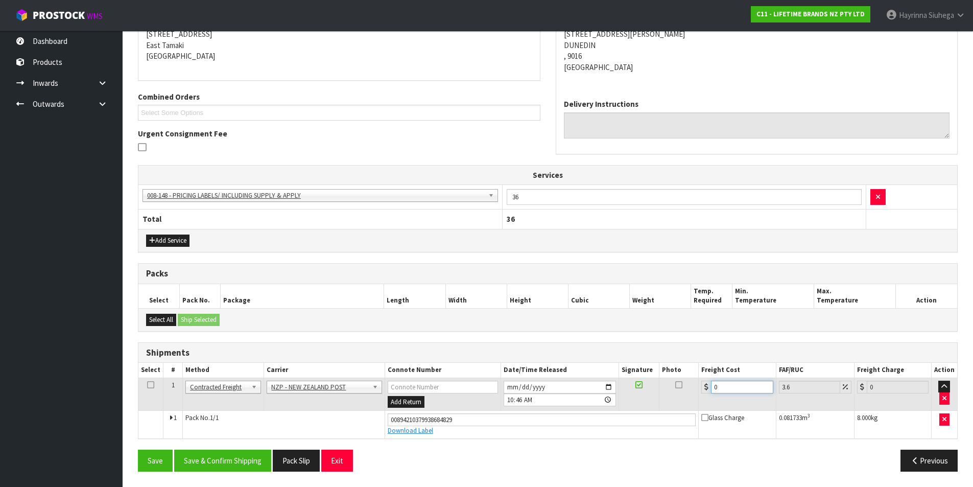
drag, startPoint x: 733, startPoint y: 383, endPoint x: 646, endPoint y: 422, distance: 95.6
click at [625, 401] on tr "1 Client Local Pickup Customer Local Pickup Company Freight Contracted Freight …" at bounding box center [547, 394] width 819 height 33
type input "2"
type input "2.07"
type input "23"
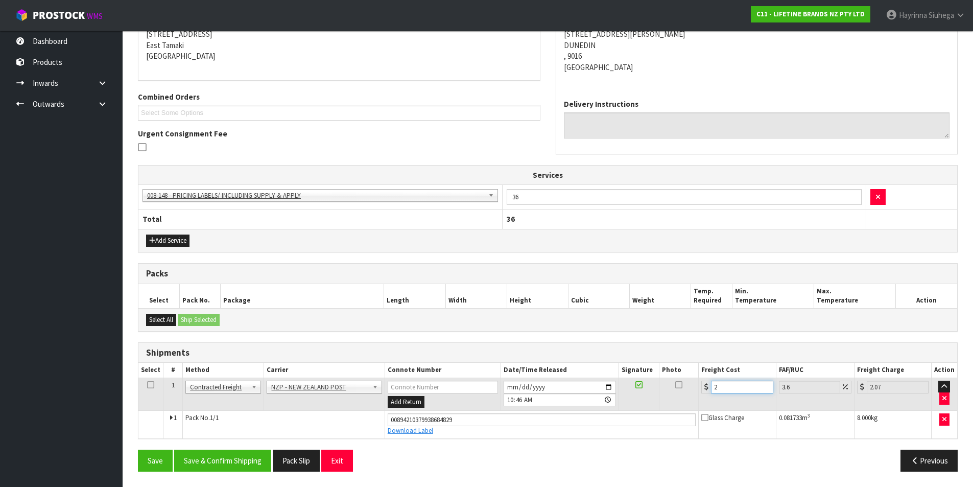
type input "23.83"
type input "23.2"
type input "24.04"
type input "23.28"
type input "24.12"
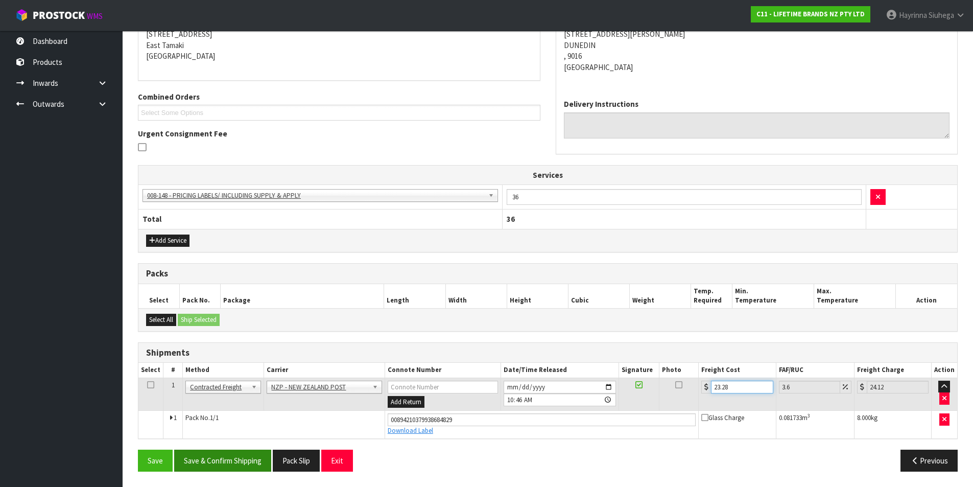
type input "23.28"
click at [236, 467] on button "Save & Confirm Shipping" at bounding box center [222, 461] width 97 height 22
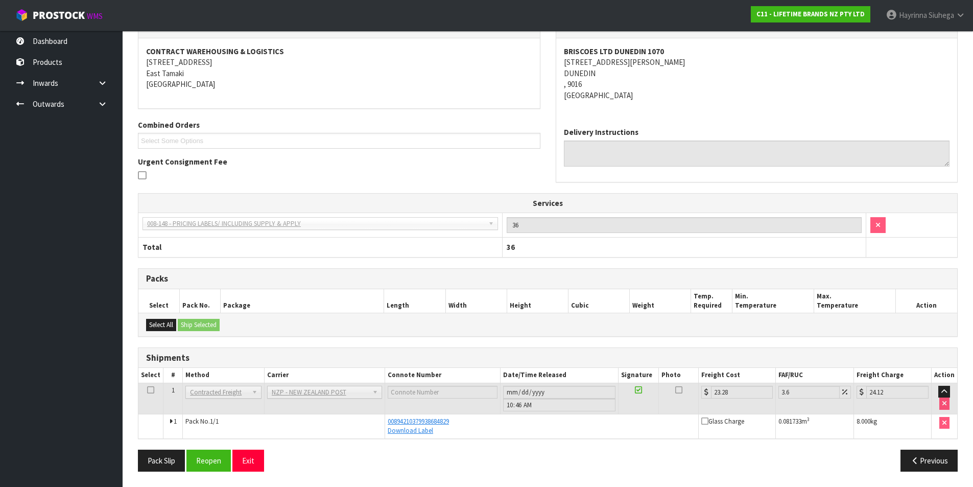
scroll to position [0, 0]
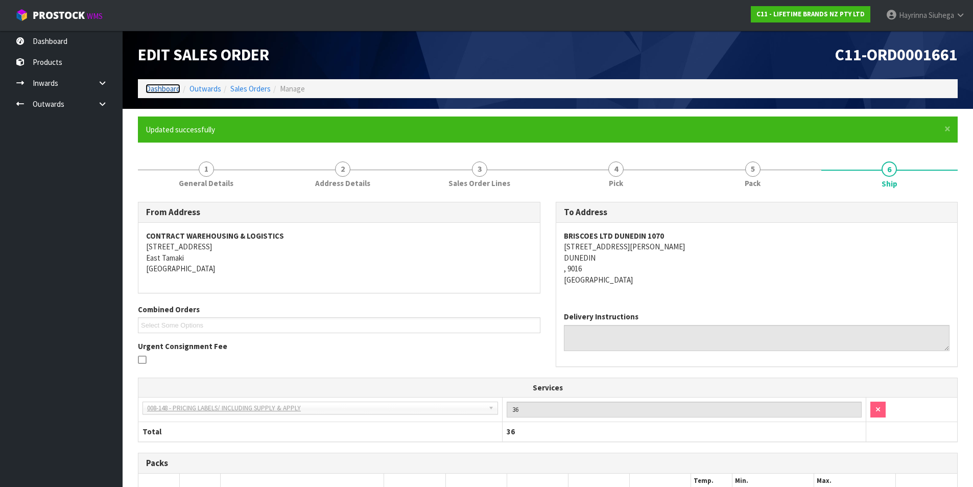
click at [164, 91] on link "Dashboard" at bounding box center [163, 89] width 35 height 10
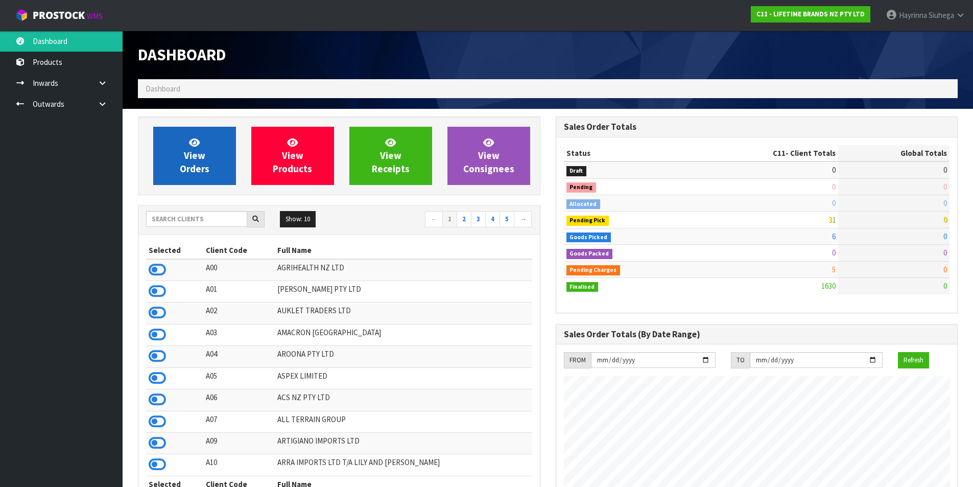
scroll to position [774, 417]
click at [168, 159] on link "View Orders" at bounding box center [194, 156] width 83 height 58
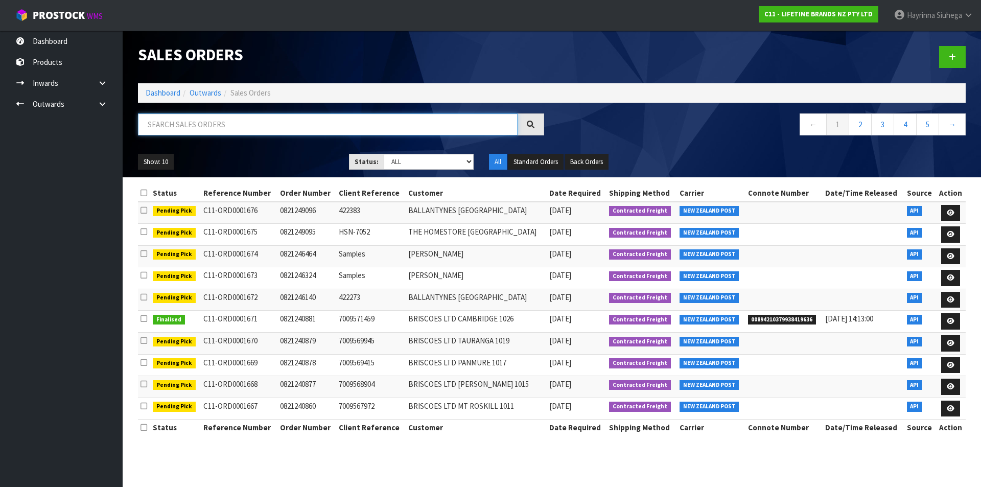
click at [279, 134] on input "text" at bounding box center [328, 124] width 380 height 22
type input "JOB-0407170"
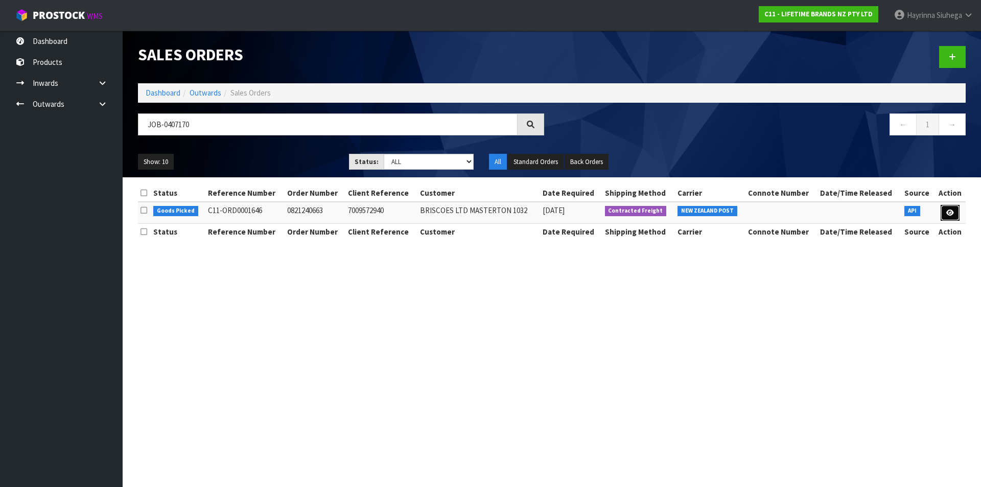
click at [949, 212] on icon at bounding box center [950, 213] width 8 height 7
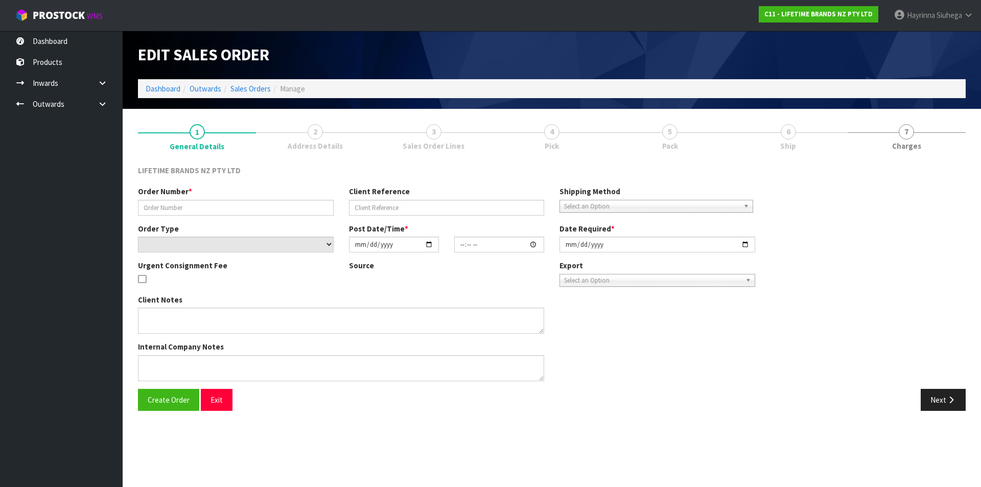
type input "0821240663"
type input "7009572940"
select select "number:0"
type input "[DATE]"
type input "15:13:15.000"
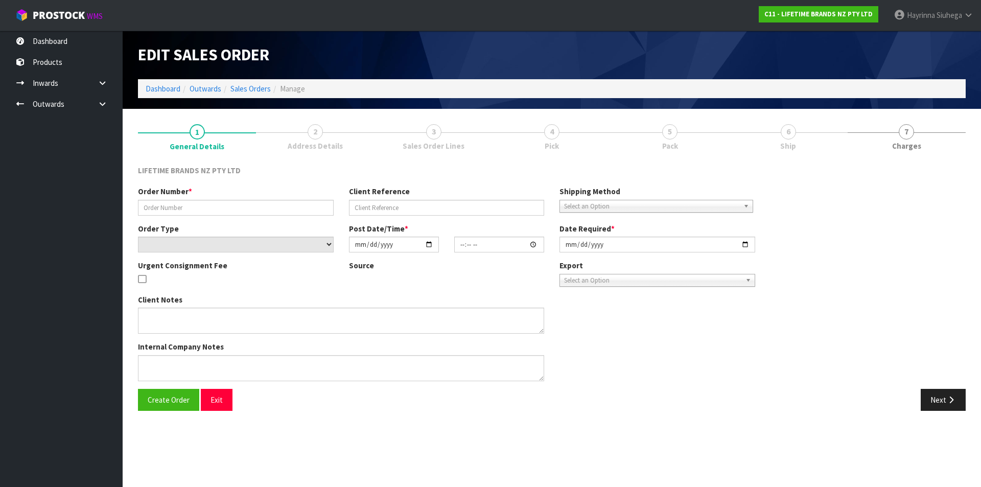
type input "[DATE]"
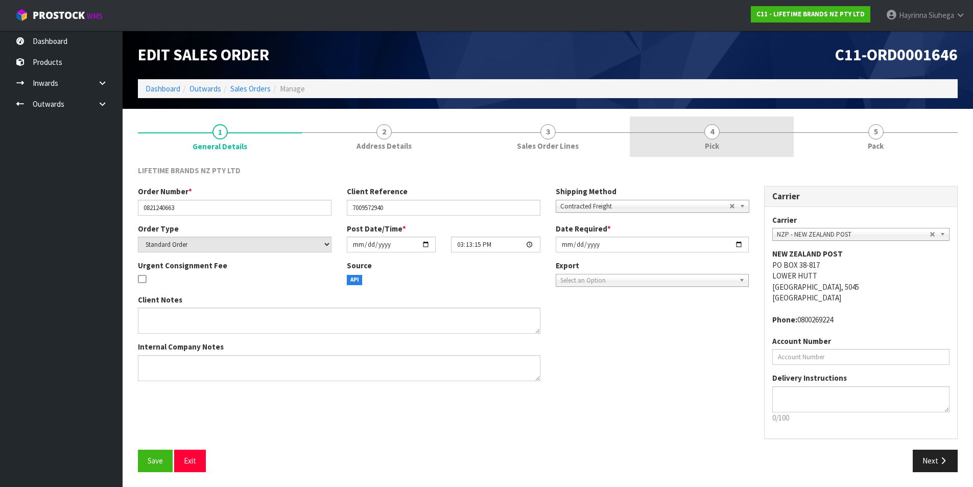
click at [731, 133] on link "4 Pick" at bounding box center [712, 137] width 164 height 40
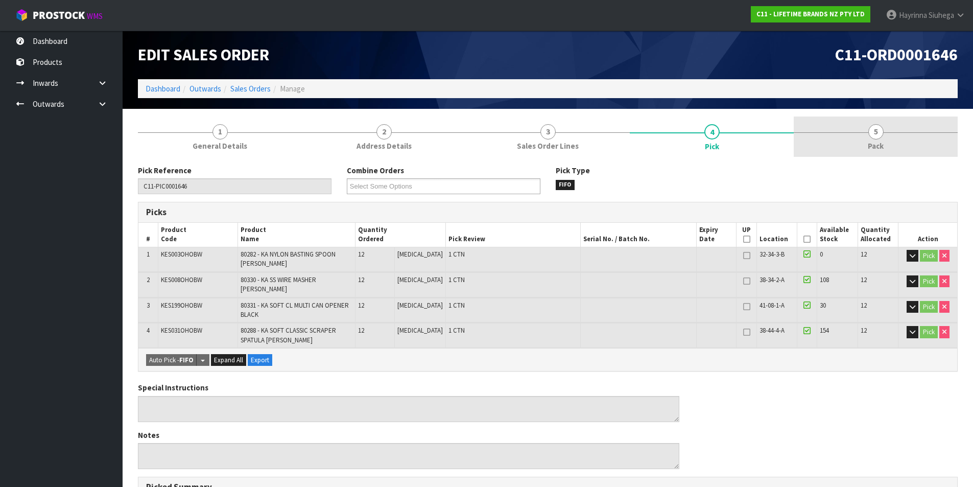
click at [837, 129] on link "5 Pack" at bounding box center [876, 137] width 164 height 40
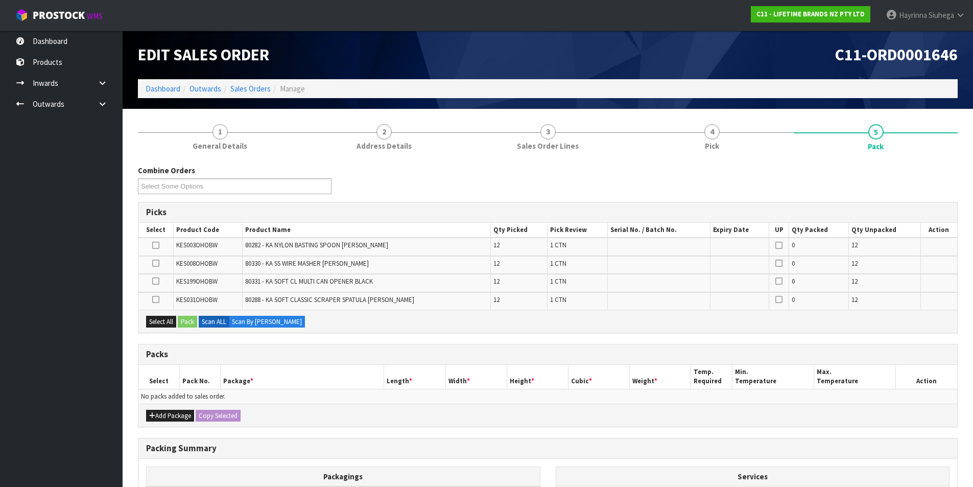
scroll to position [102, 0]
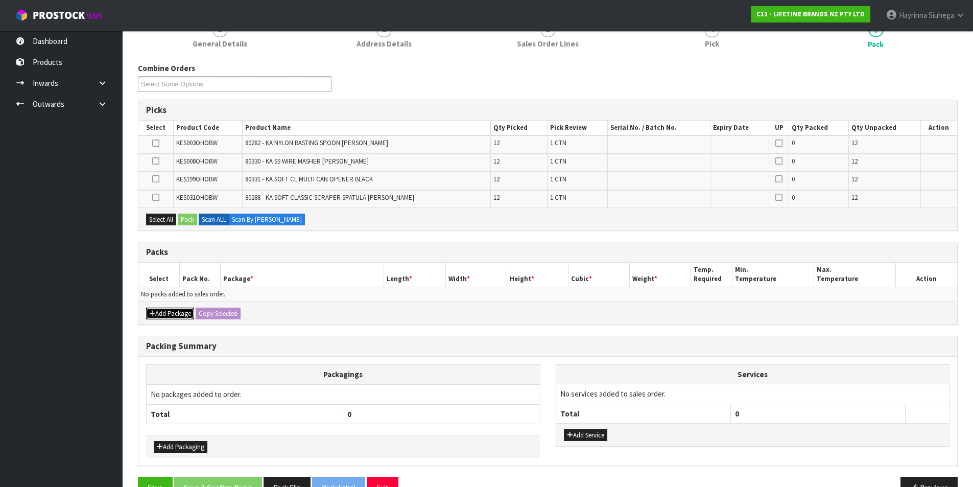
click at [151, 312] on icon "button" at bounding box center [152, 313] width 6 height 7
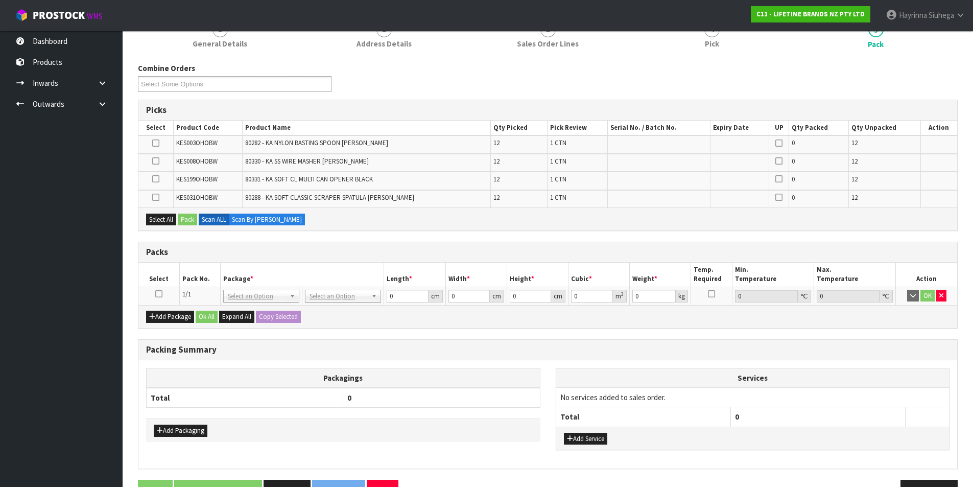
click at [159, 294] on icon at bounding box center [158, 294] width 7 height 1
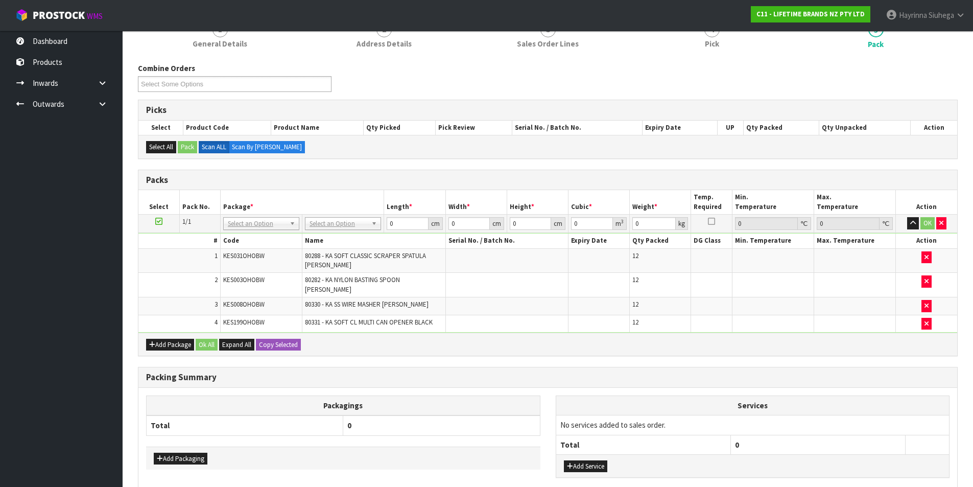
scroll to position [153, 0]
